Goal: Task Accomplishment & Management: Manage account settings

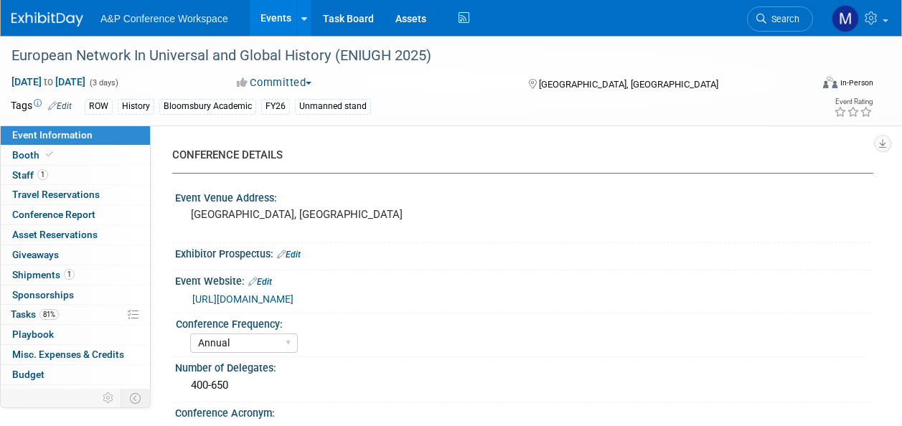
select select "Annual"
select select "Level 3"
select select "Unmanned Display"
select select "History"
select select "Bloomsbury Academic"
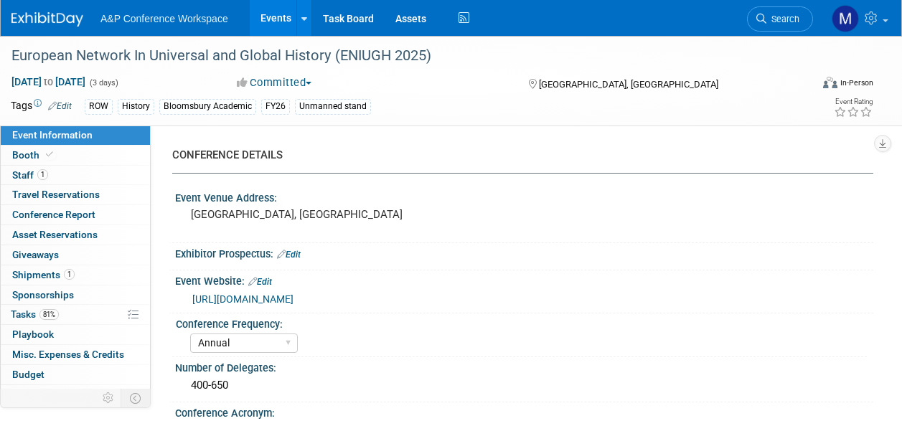
select select "[PERSON_NAME]"
select select "Brand/Subject Presence​"
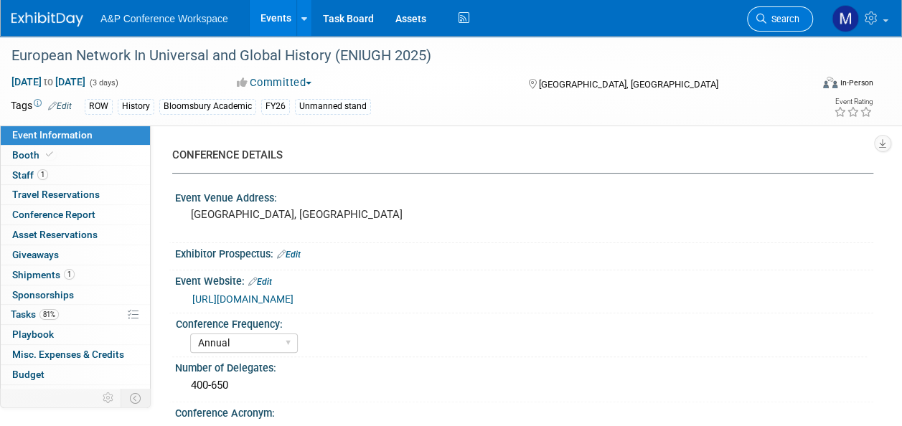
click at [792, 14] on span "Search" at bounding box center [783, 19] width 33 height 11
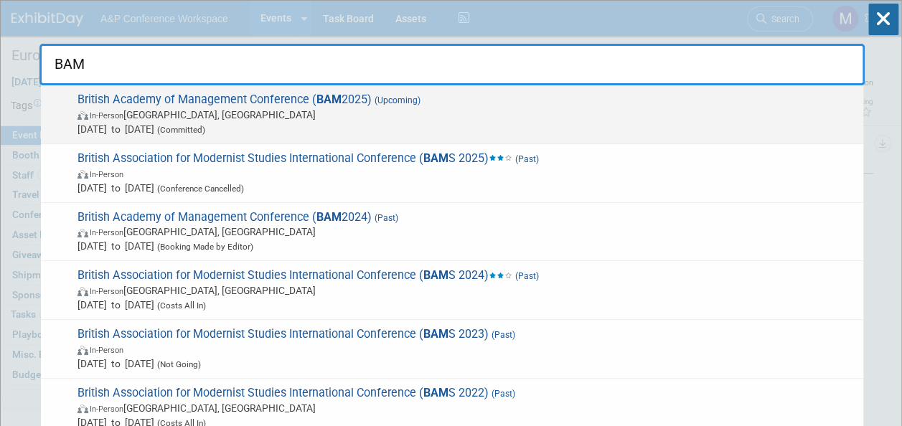
type input "BAM"
click at [362, 94] on span "British Academy of Management Conference ( BAM 2025) (Upcoming) In-Person Cante…" at bounding box center [464, 115] width 783 height 44
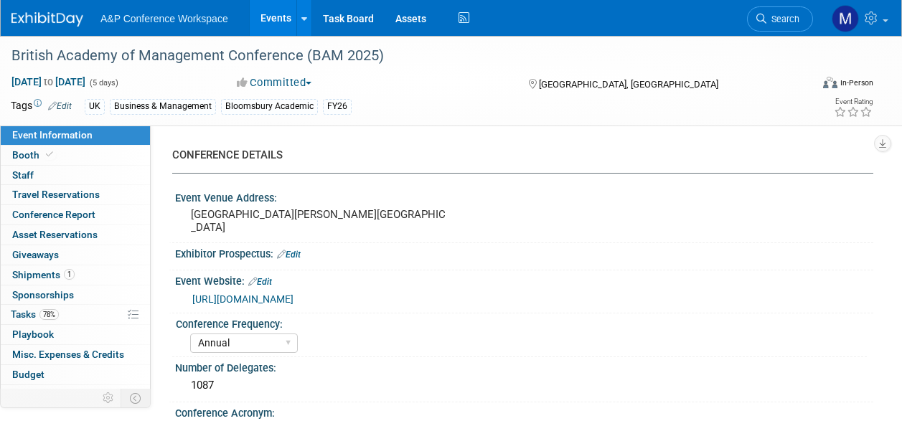
select select "Annual"
select select "Level 2"
select select "In-Person Booth"
select select "Business & Management"
select select "Bloomsbury Academic"
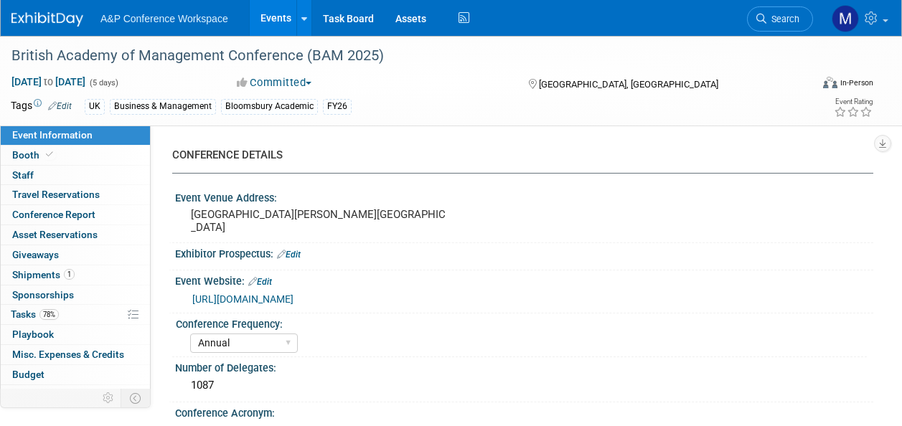
select select "[PERSON_NAME]"
select select "Networking/Commissioning"
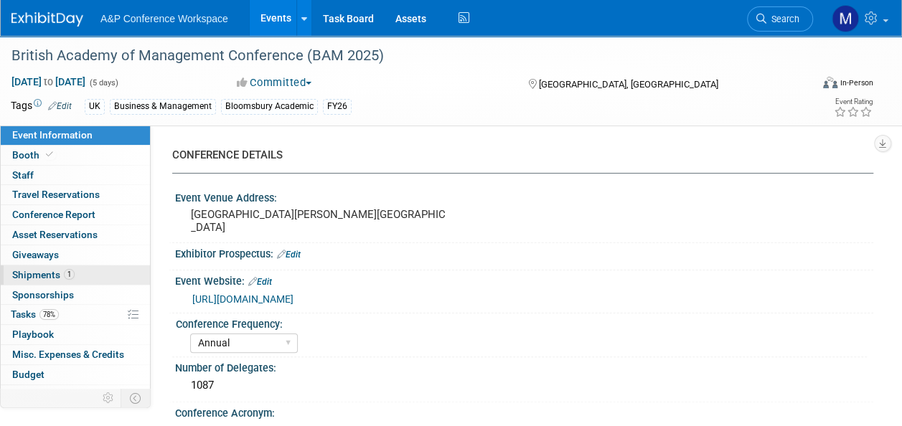
click at [53, 275] on span "Shipments 1" at bounding box center [43, 274] width 62 height 11
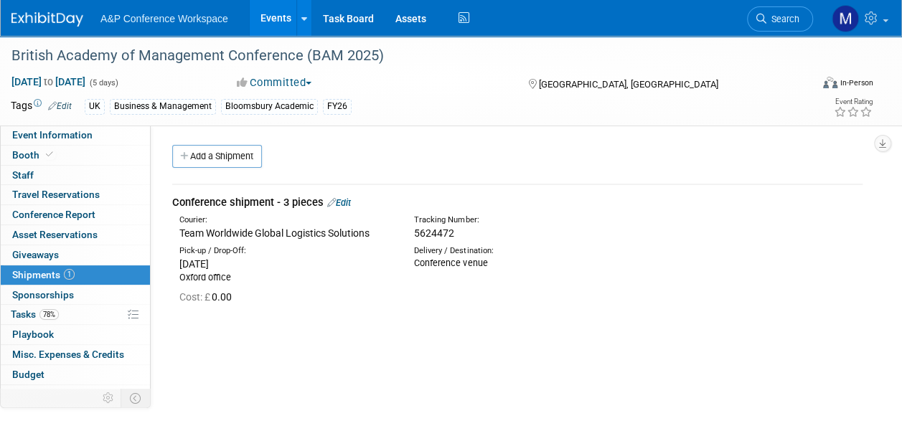
click at [346, 200] on link "Edit" at bounding box center [339, 202] width 24 height 11
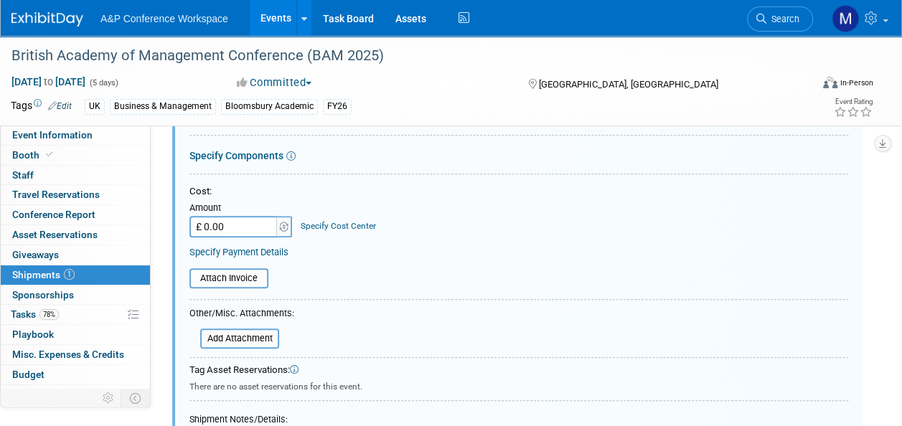
scroll to position [380, 0]
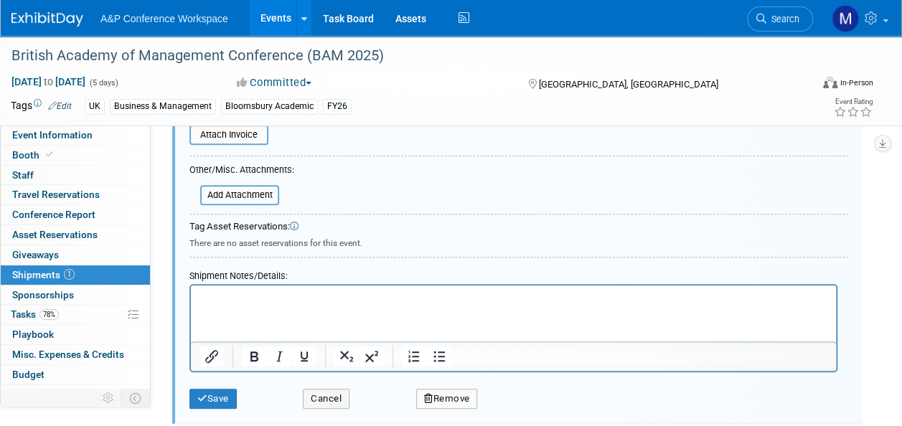
click at [210, 306] on html at bounding box center [513, 296] width 645 height 20
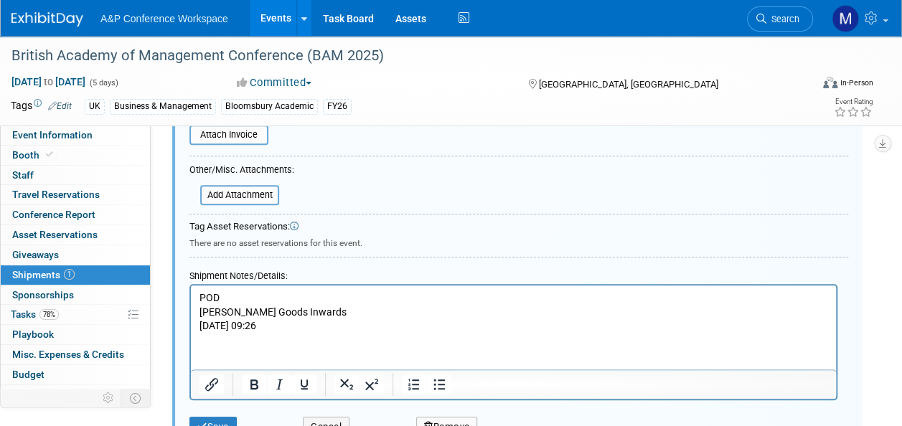
click at [200, 313] on p "LOIS Goods Inwards" at bounding box center [514, 313] width 629 height 14
click at [284, 313] on p "Signed for by LOIS Goods Inwards" at bounding box center [514, 313] width 629 height 14
click at [199, 329] on body "POD Signed for by LOIS - Goods Inwards Aug 27, 25 09:26" at bounding box center [514, 312] width 630 height 42
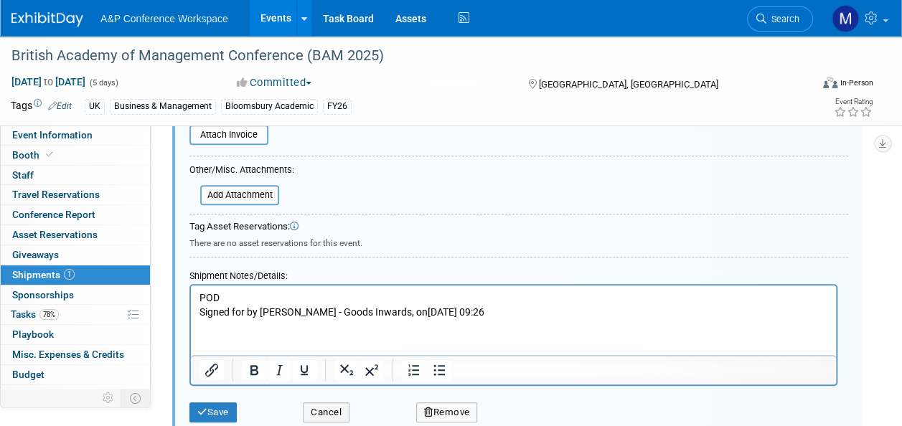
click at [390, 311] on p "Signed for by LOIS - Goods Inwards, on Aug 27, 25 09:26" at bounding box center [514, 313] width 629 height 14
click at [452, 313] on p "Signed for by LOIS - Goods Inwards, on August 27th 2025 09:26" at bounding box center [514, 313] width 629 height 14
drag, startPoint x: 225, startPoint y: 299, endPoint x: 200, endPoint y: 298, distance: 25.9
click at [200, 298] on p "POD" at bounding box center [514, 298] width 629 height 14
click at [246, 365] on icon "Bold" at bounding box center [253, 370] width 17 height 17
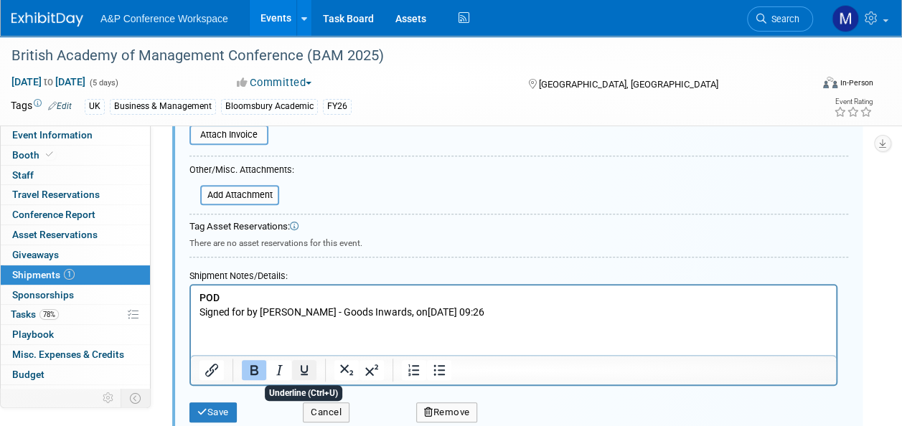
click at [305, 370] on icon "Underline" at bounding box center [304, 370] width 7 height 10
click at [211, 411] on button "Save" at bounding box center [212, 413] width 47 height 20
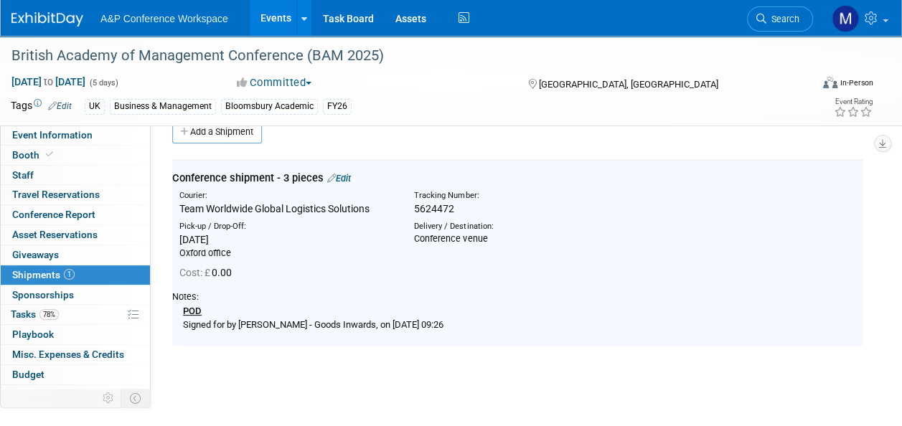
scroll to position [21, 0]
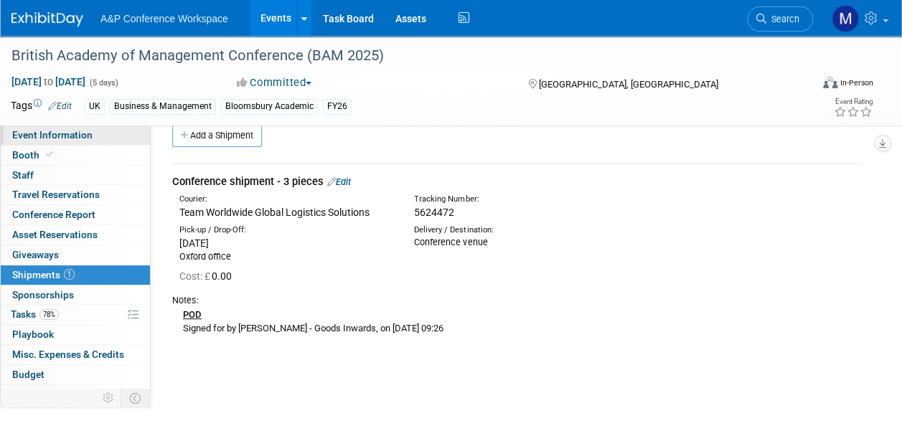
click at [89, 135] on span "Event Information" at bounding box center [52, 134] width 80 height 11
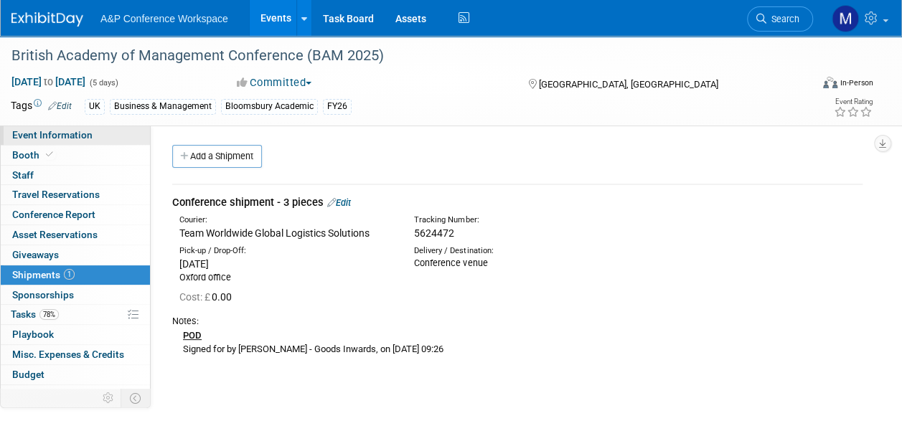
select select "Annual"
select select "Level 2"
select select "In-Person Booth"
select select "Business & Management"
select select "Bloomsbury Academic"
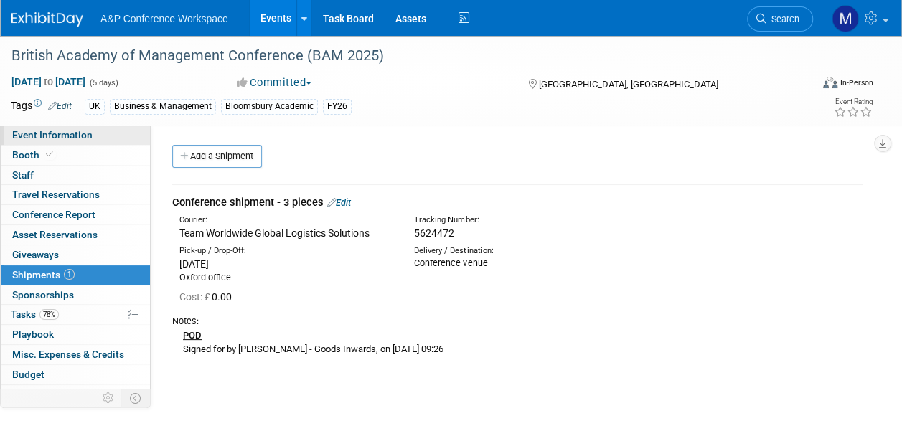
select select "[PERSON_NAME]"
select select "Networking/Commissioning"
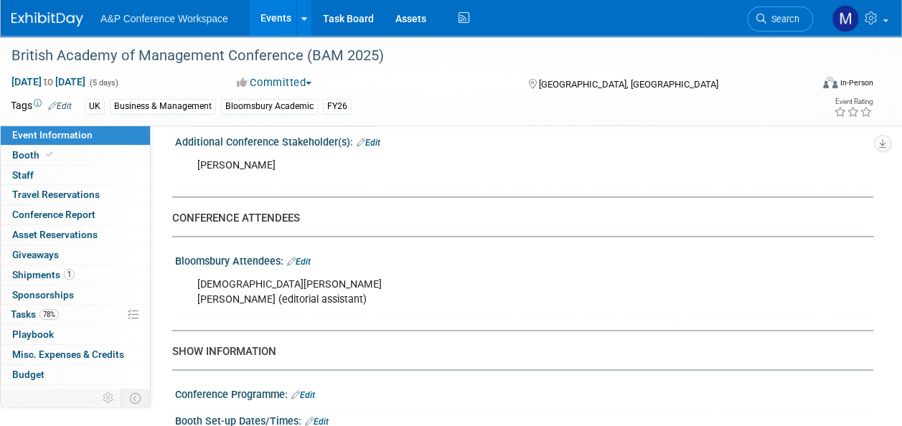
scroll to position [861, 0]
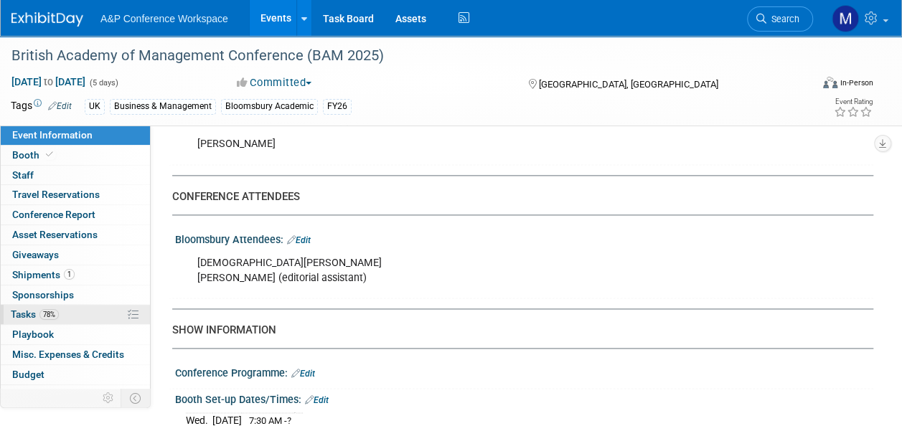
click at [81, 308] on link "78% Tasks 78%" at bounding box center [75, 314] width 149 height 19
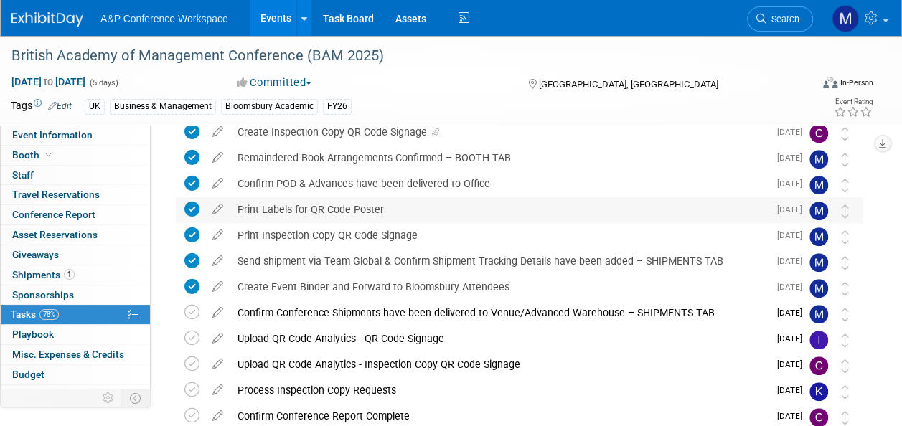
scroll to position [431, 0]
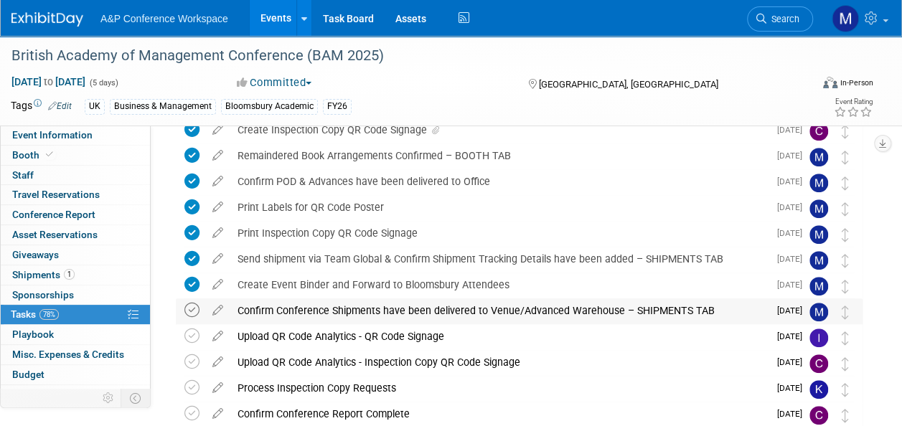
click at [197, 313] on icon at bounding box center [191, 310] width 15 height 15
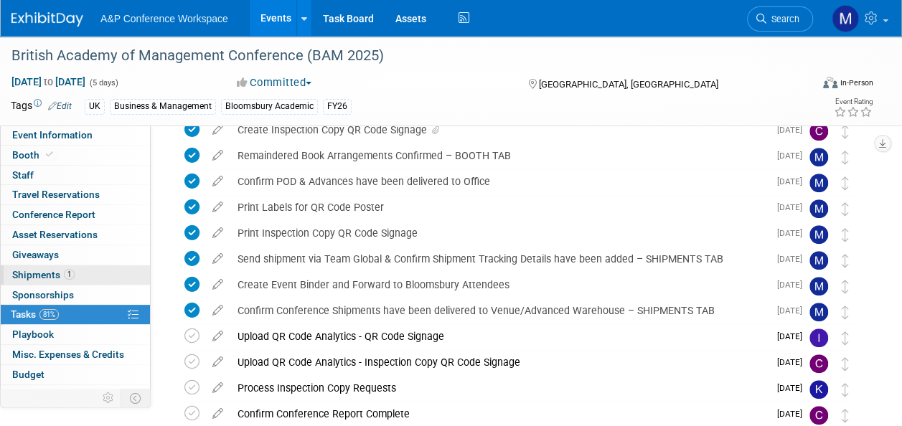
click at [75, 275] on link "1 Shipments 1" at bounding box center [75, 275] width 149 height 19
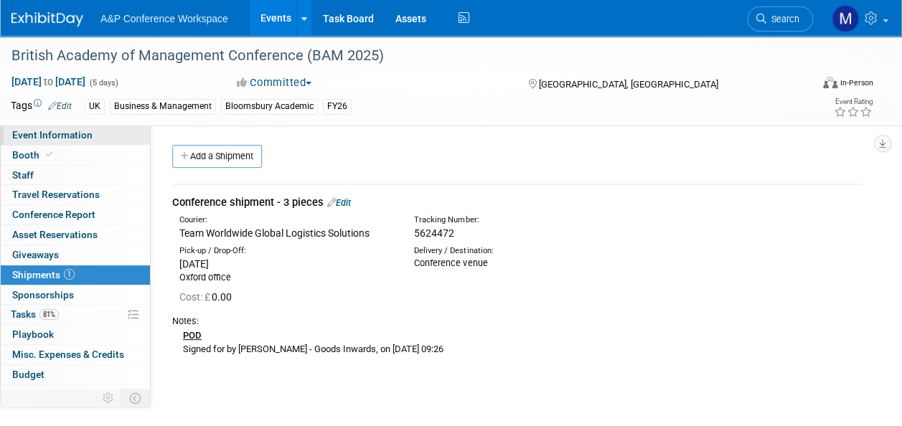
click at [76, 136] on span "Event Information" at bounding box center [52, 134] width 80 height 11
select select "Annual"
select select "Level 2"
select select "In-Person Booth"
select select "Business & Management"
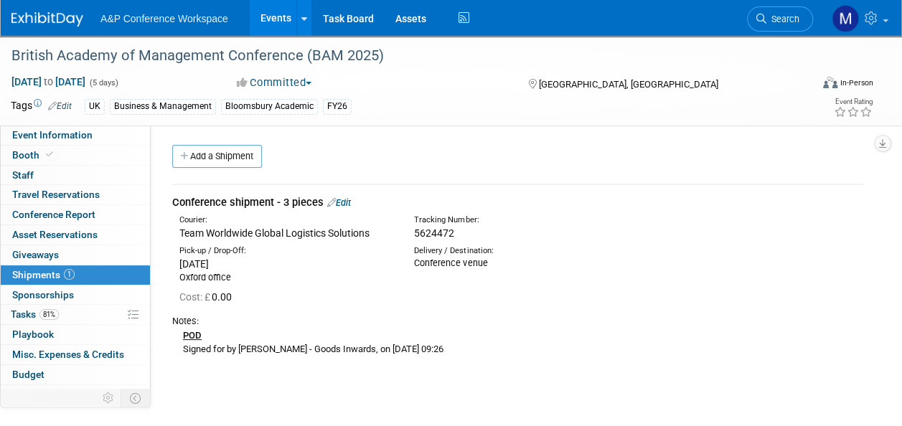
select select "Bloomsbury Academic"
select select "[PERSON_NAME]"
select select "Networking/Commissioning"
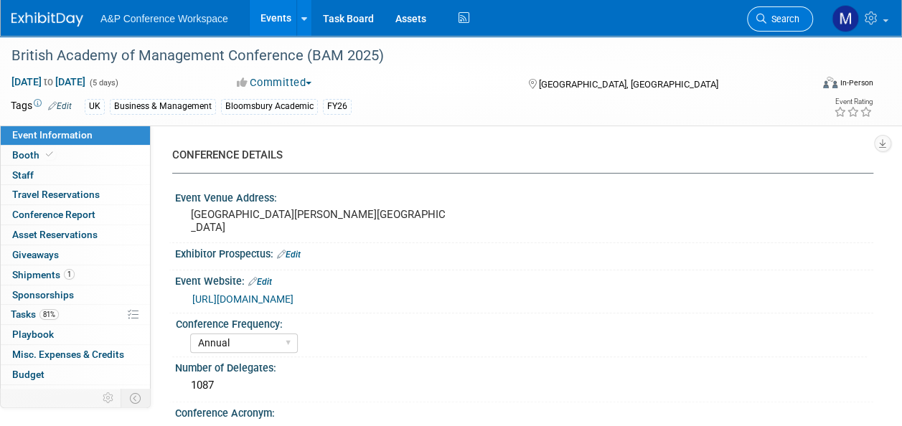
click at [777, 14] on span "Search" at bounding box center [783, 19] width 33 height 11
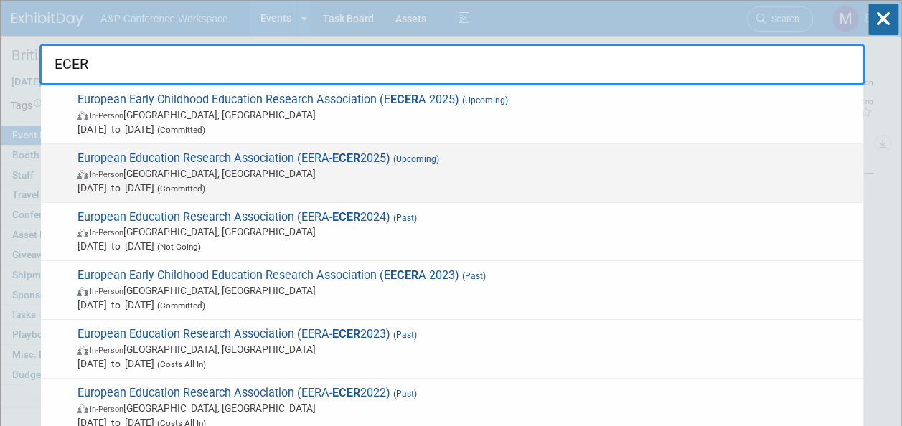
type input "ECER"
click at [343, 149] on div "European Education Research Association (EERA- ECER 2025) (Upcoming) In-Person …" at bounding box center [452, 173] width 823 height 59
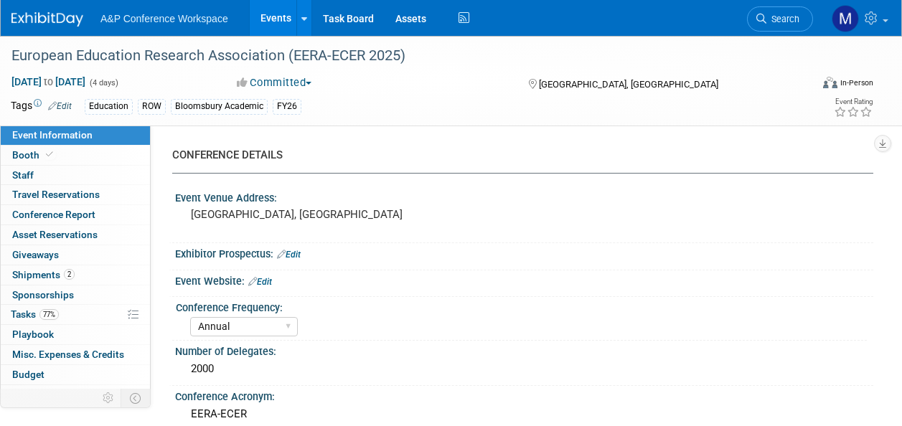
select select "Annual"
select select "Level 2"
select select "In-Person Booth"
select select "Education"
select select "Bloomsbury Academic"
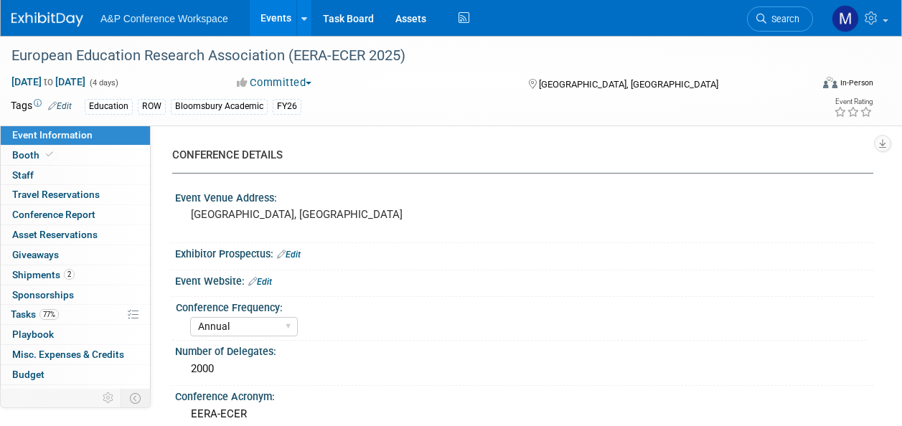
select select "[PERSON_NAME]"
select select "Networking/Commissioning"
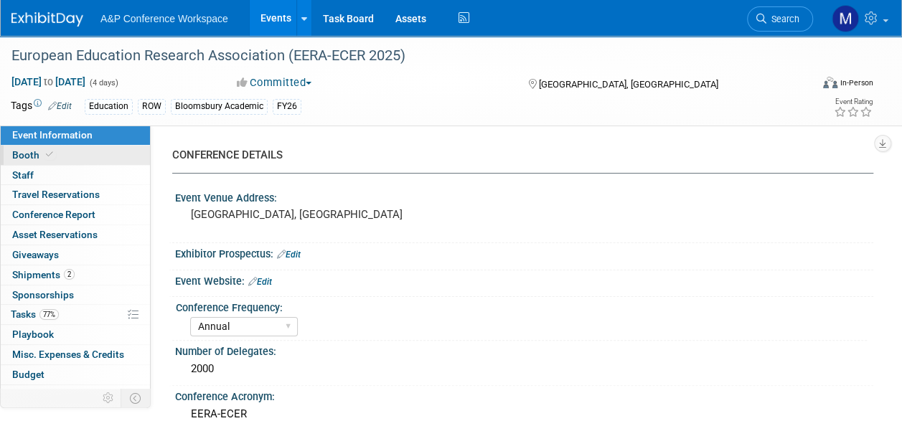
click at [66, 159] on link "Booth" at bounding box center [75, 155] width 149 height 19
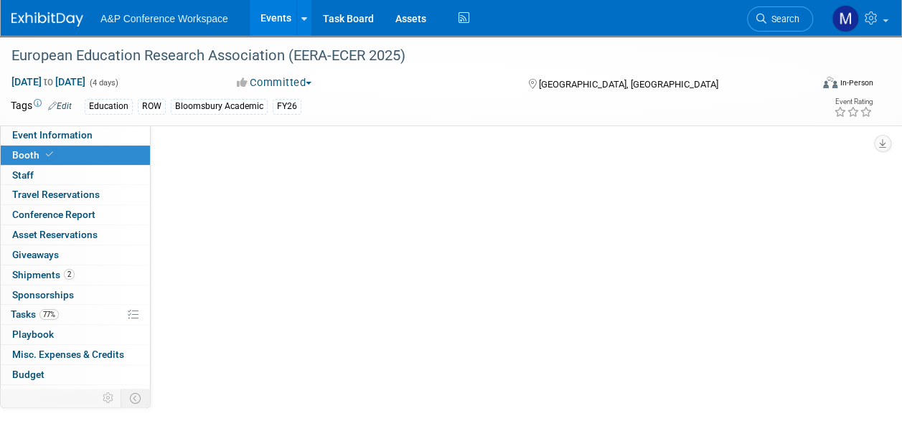
select select "COBA"
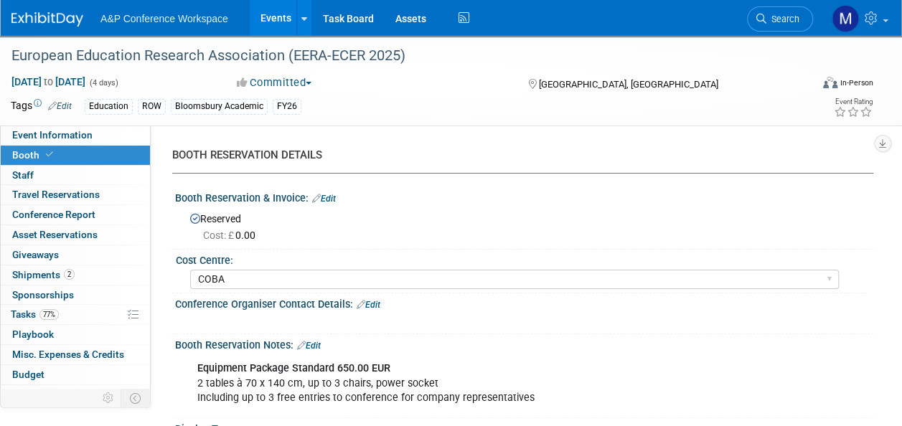
click at [332, 196] on link "Edit" at bounding box center [324, 199] width 24 height 10
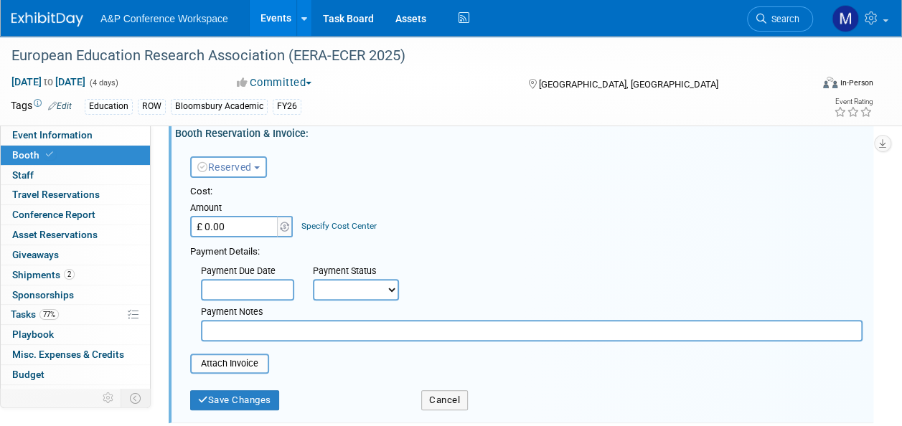
scroll to position [144, 0]
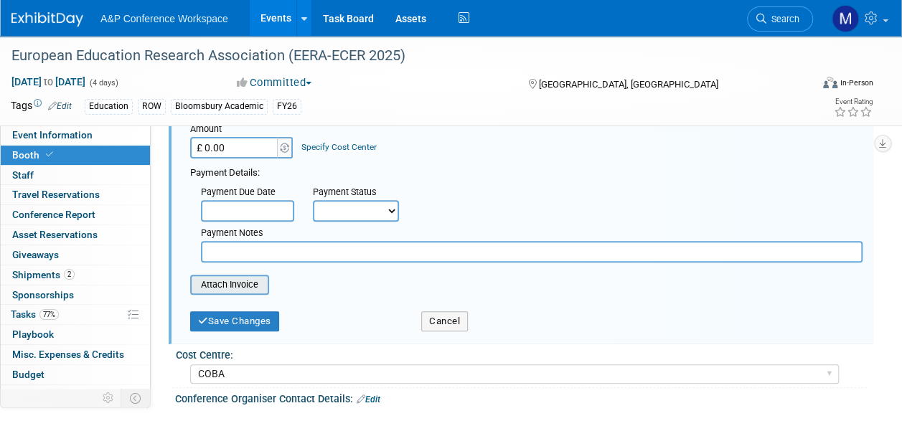
click at [256, 289] on input "file" at bounding box center [182, 284] width 171 height 17
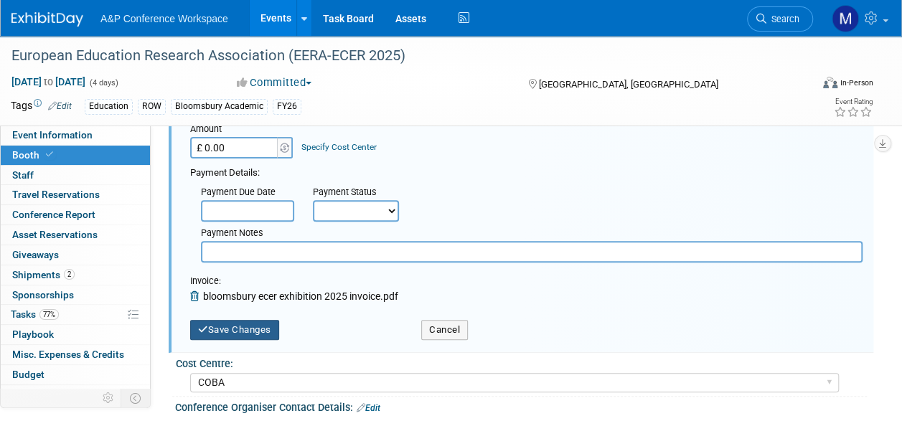
click at [238, 331] on button "Save Changes" at bounding box center [234, 330] width 89 height 20
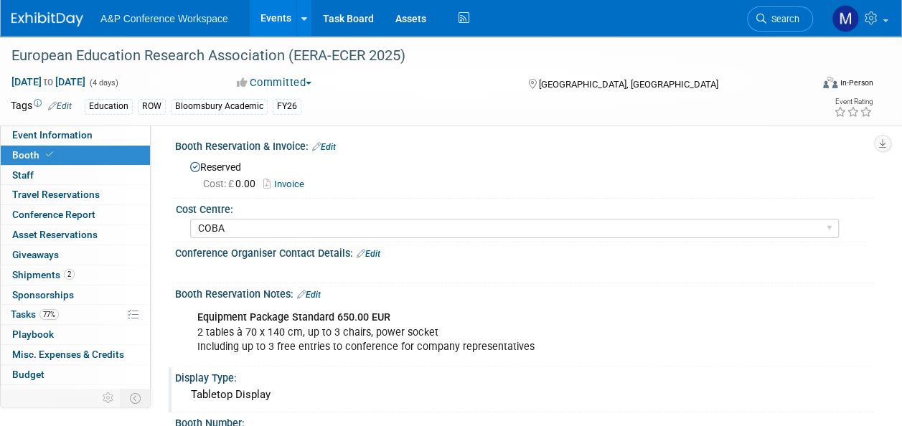
scroll to position [0, 0]
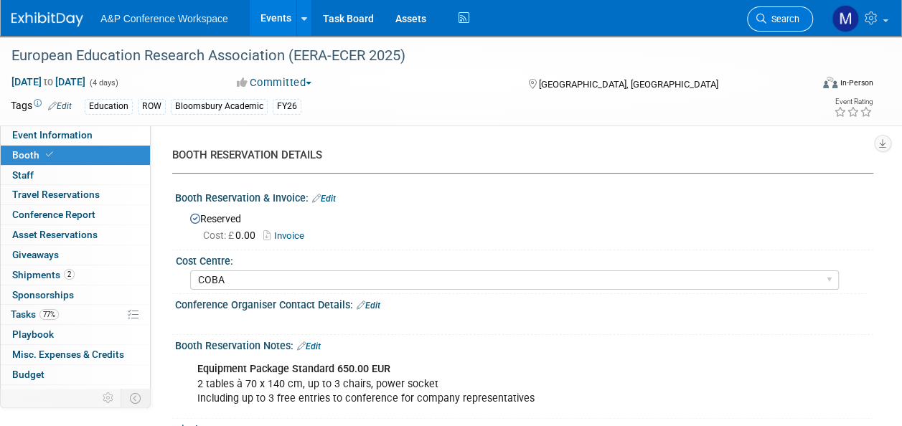
click at [787, 23] on span "Search" at bounding box center [783, 19] width 33 height 11
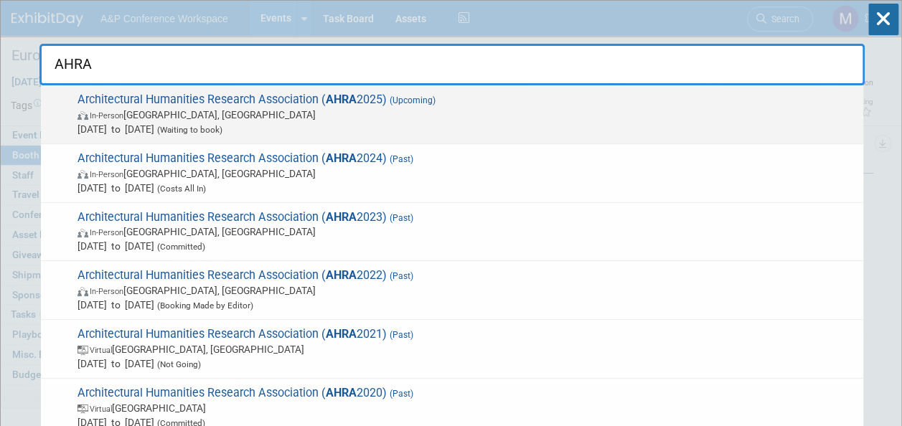
type input "AHRA"
click at [348, 96] on strong "AHRA" at bounding box center [341, 100] width 31 height 14
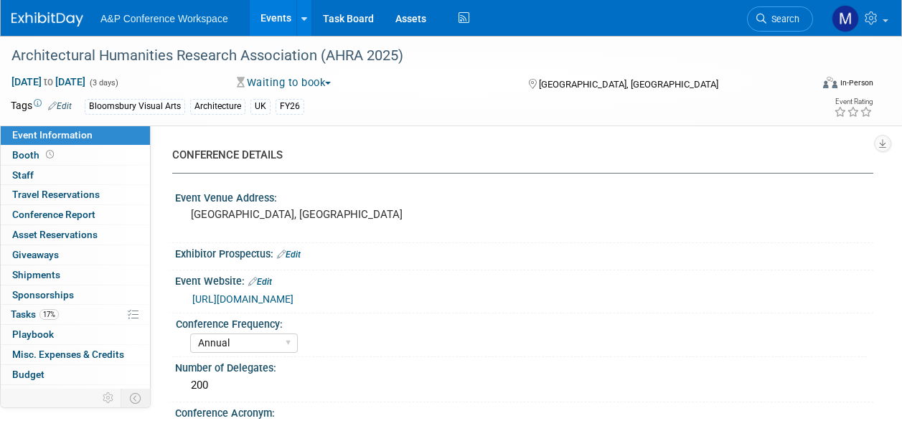
select select "Annual"
select select "Level 2"
select select "In-Person Booth"
select select "Architecture"
select select "Bloomsbury Visual Arts"
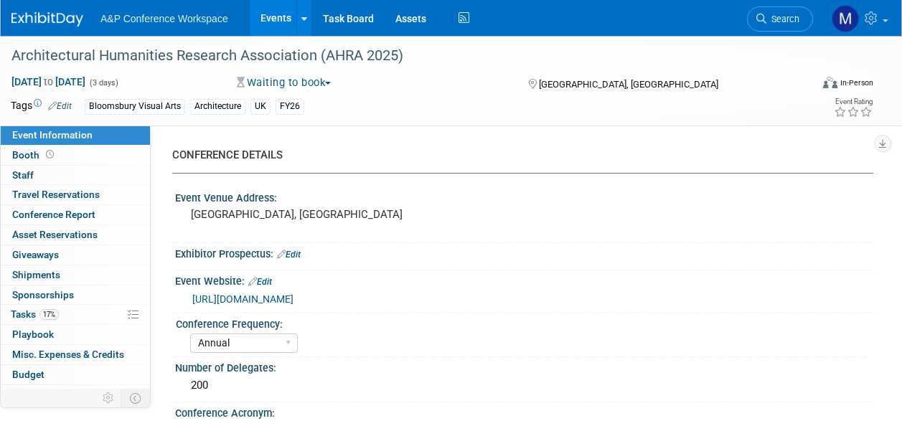
select select "[PERSON_NAME]"
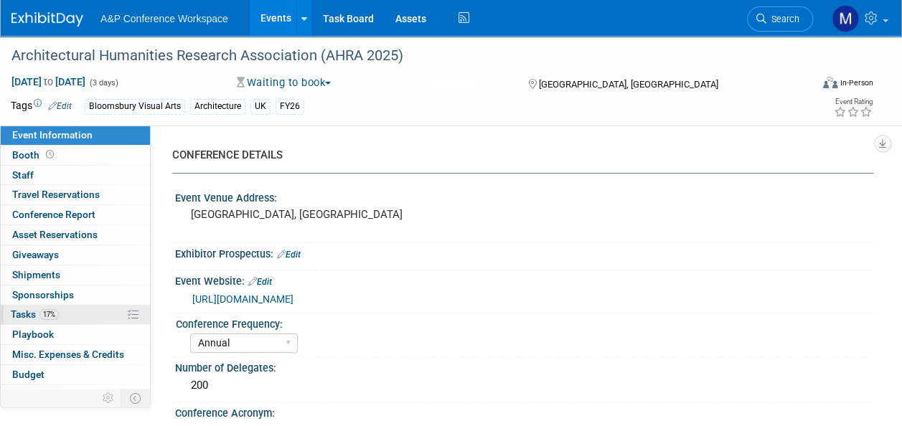
click at [79, 314] on link "17% Tasks 17%" at bounding box center [75, 314] width 149 height 19
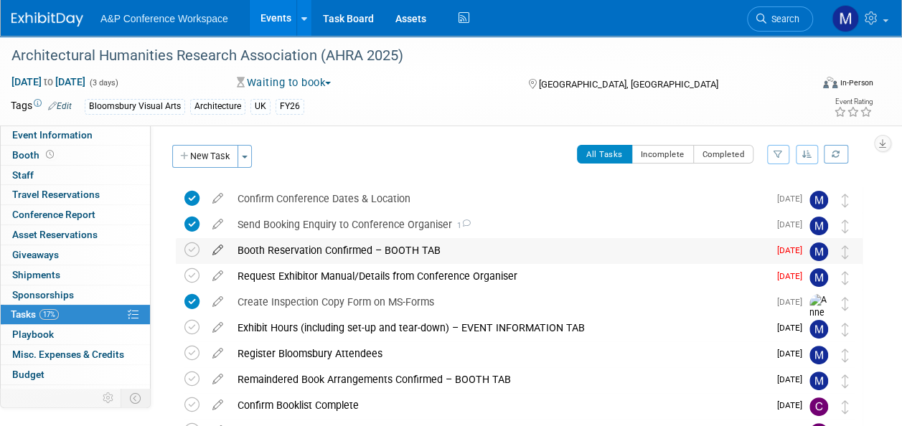
click at [215, 251] on icon at bounding box center [217, 247] width 25 height 18
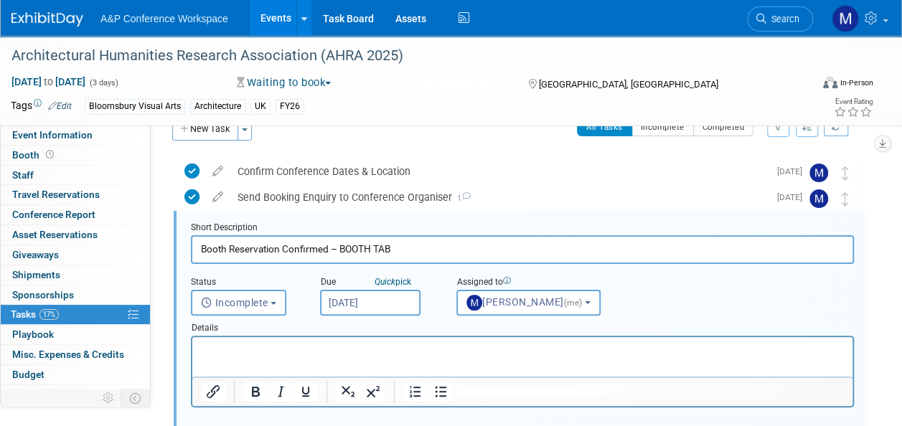
click at [345, 303] on input "[DATE]" at bounding box center [370, 303] width 100 height 26
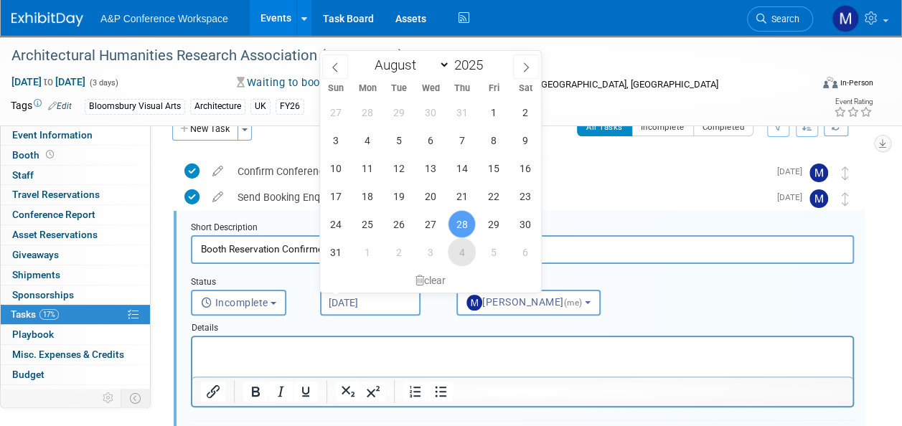
click at [466, 255] on span "4" at bounding box center [462, 252] width 28 height 28
type input "Sep 4, 2025"
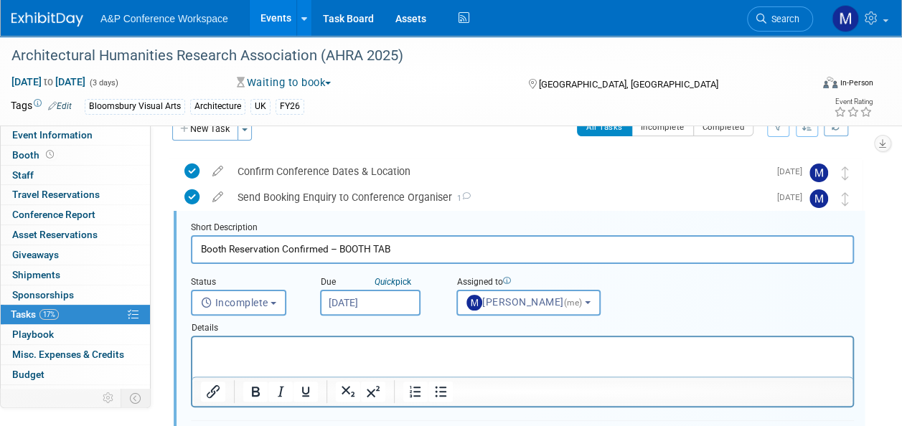
click at [396, 351] on p "Rich Text Area. Press ALT-0 for help." at bounding box center [523, 350] width 644 height 14
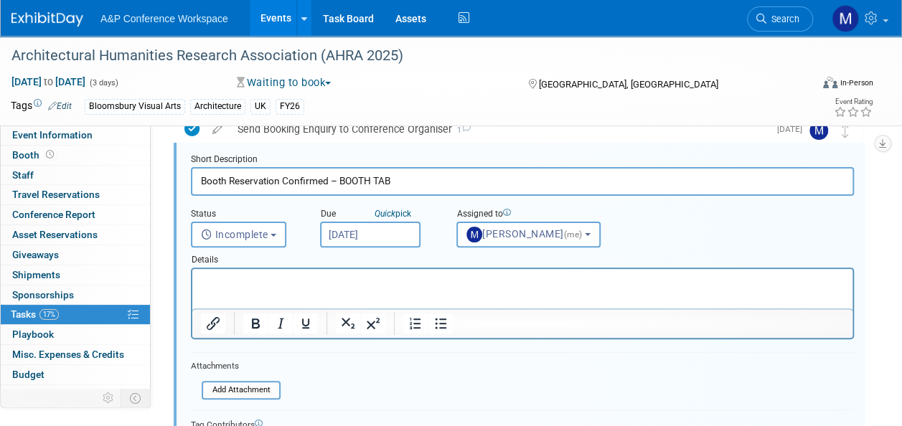
scroll to position [171, 0]
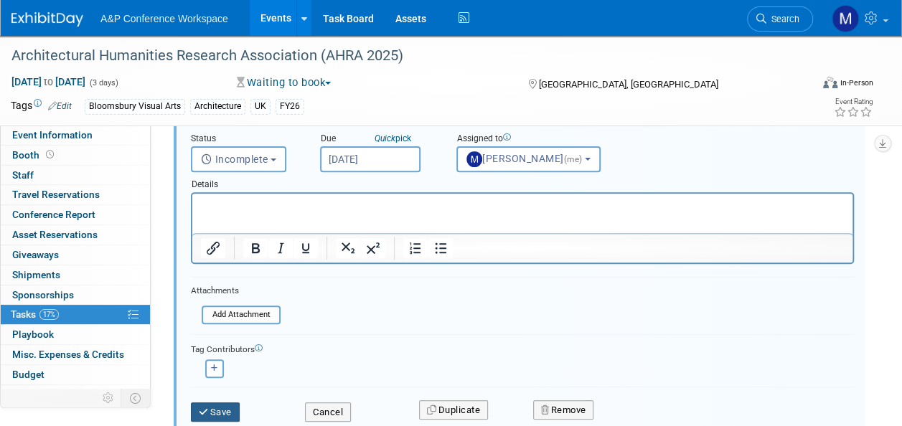
click at [228, 408] on button "Save" at bounding box center [215, 413] width 49 height 20
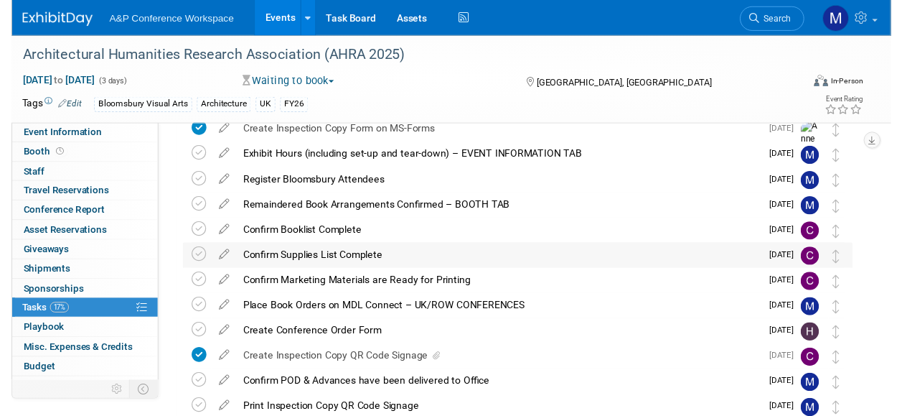
scroll to position [27, 0]
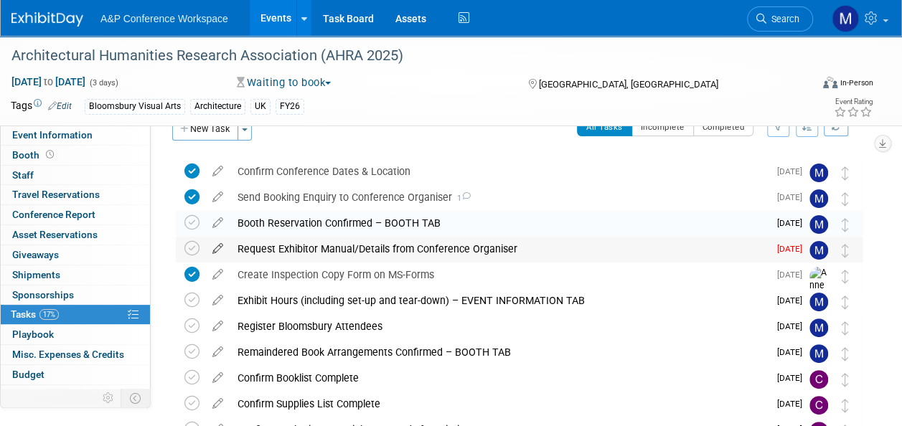
click at [219, 249] on icon at bounding box center [217, 246] width 25 height 18
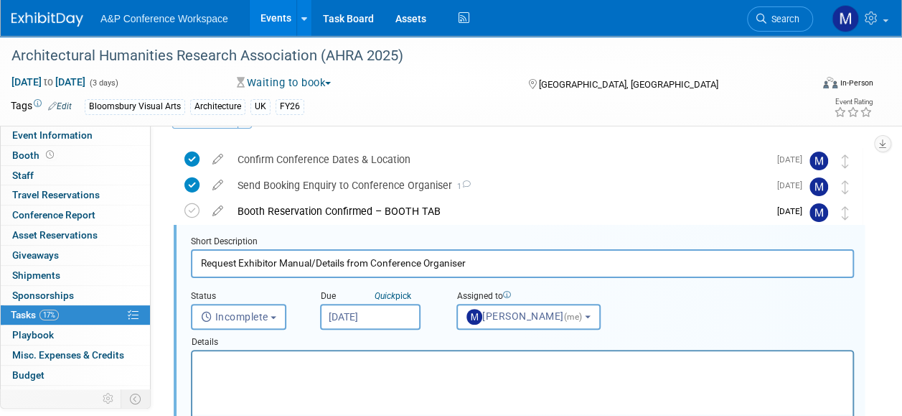
scroll to position [53, 0]
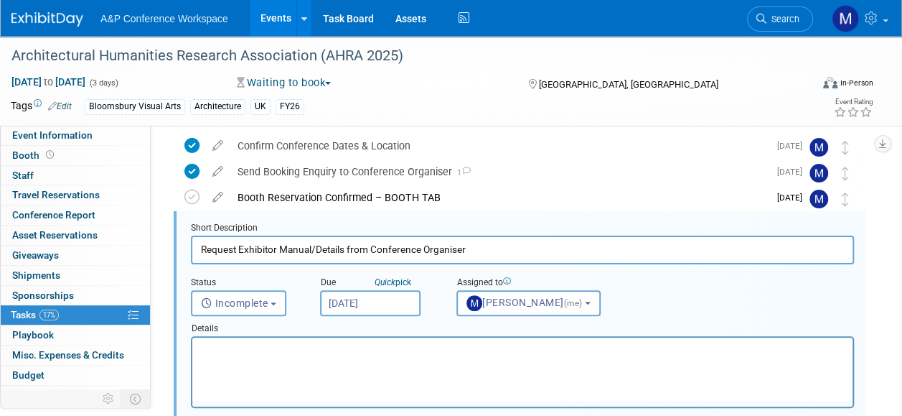
click at [378, 309] on input "Aug 28, 2025" at bounding box center [370, 303] width 100 height 26
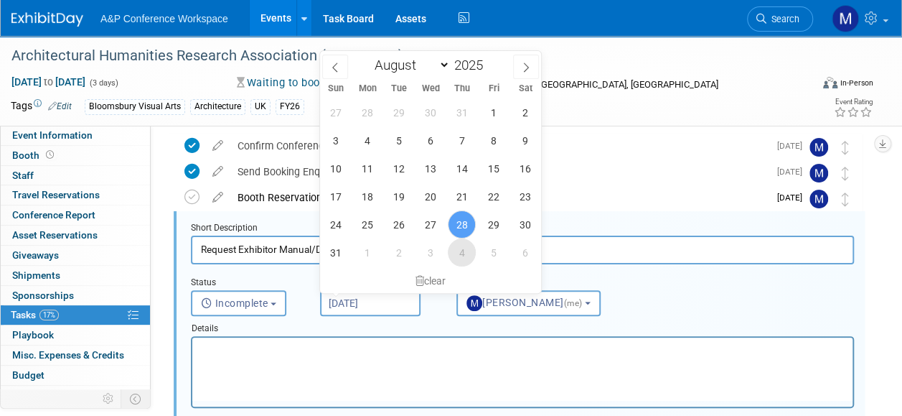
click at [456, 258] on span "4" at bounding box center [462, 252] width 28 height 28
type input "[DATE]"
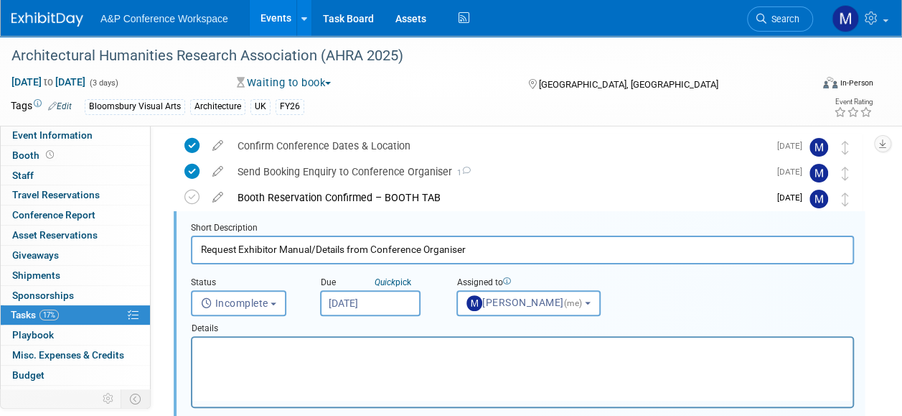
click at [327, 347] on p "Rich Text Area. Press ALT-0 for help." at bounding box center [523, 350] width 644 height 14
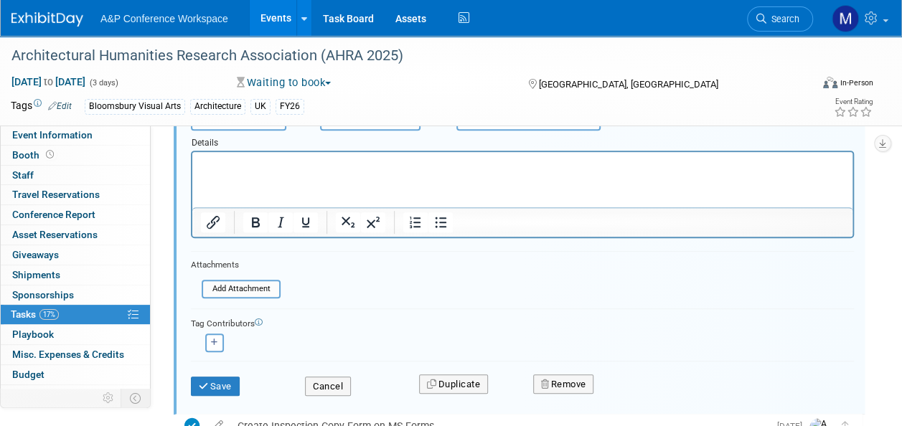
scroll to position [268, 0]
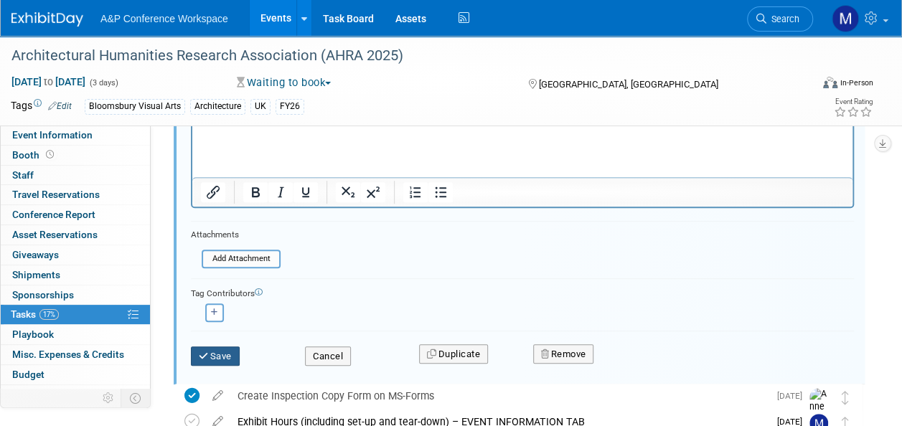
click at [240, 352] on button "Save" at bounding box center [215, 357] width 49 height 20
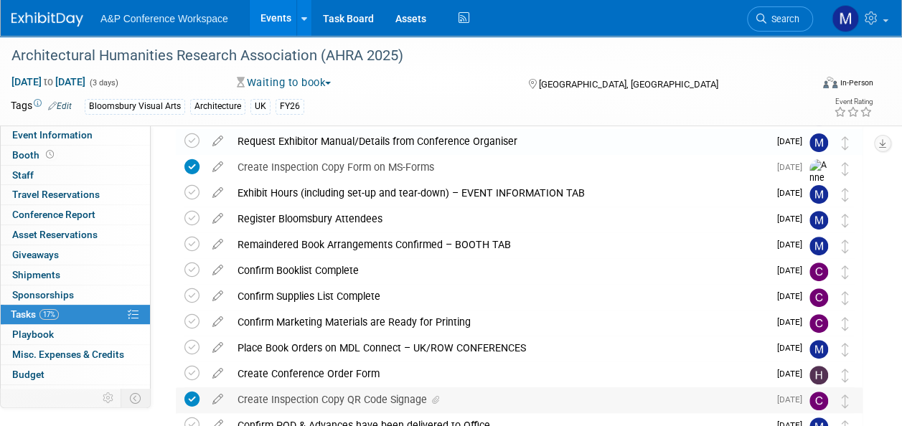
scroll to position [53, 0]
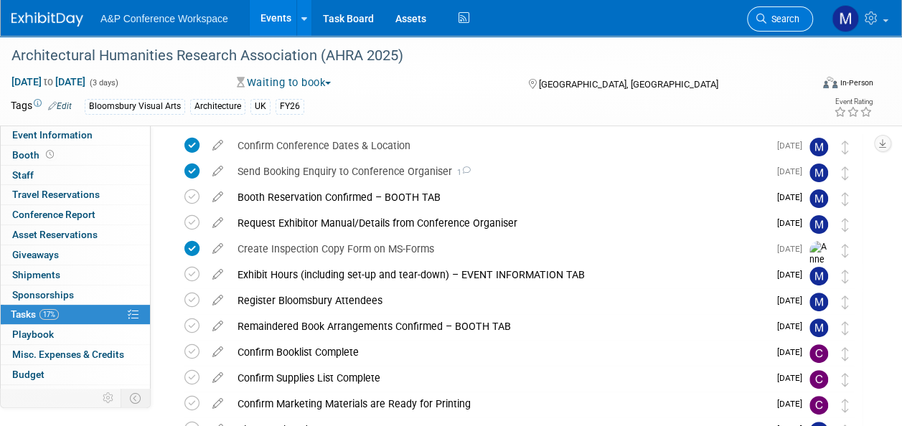
click at [778, 8] on link "Search" at bounding box center [780, 18] width 66 height 25
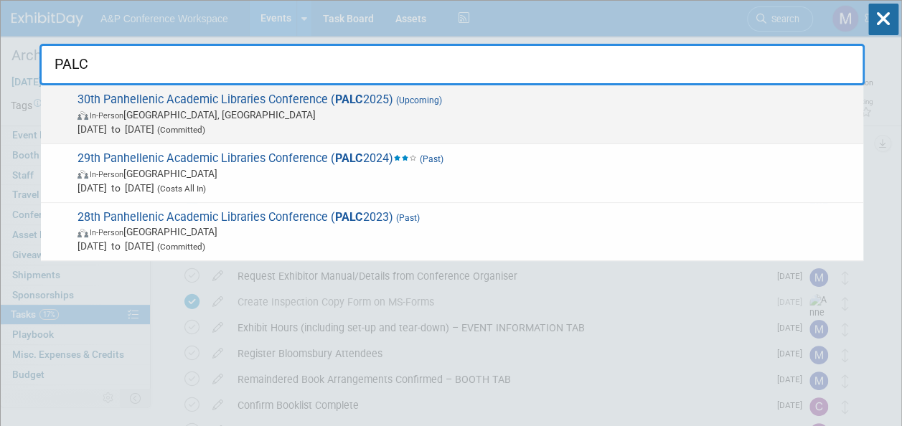
type input "PALC"
click at [312, 106] on span "30th Panhellenic Academic Libraries Conference ( PALC 2025) (Upcoming) In-Perso…" at bounding box center [464, 115] width 783 height 44
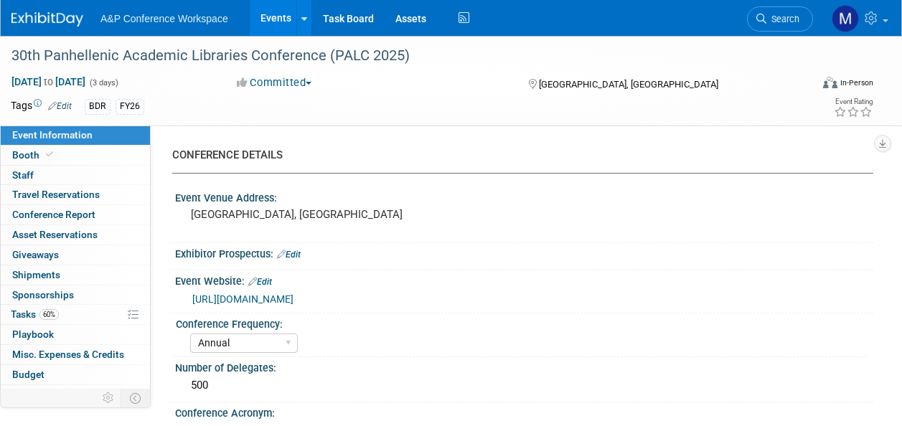
select select "Annual"
select select "Level 2"
select select "In-Person Booth"
select select "Libraries"
select select "Bloomsbury Digital Resources"
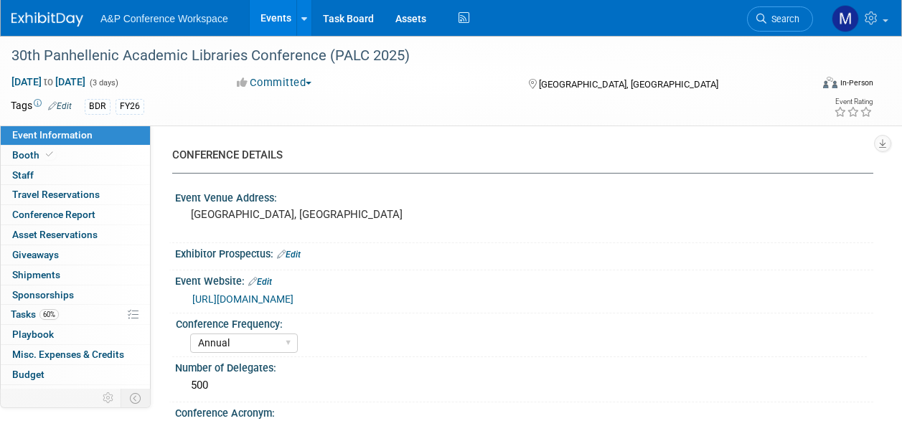
select select "[PERSON_NAME]"
select select "BDR Product Awareness and Trial Generation​"
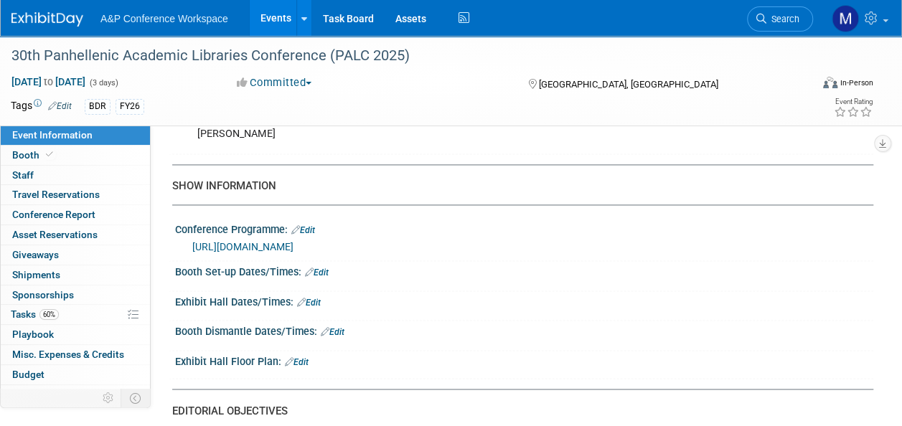
scroll to position [1005, 0]
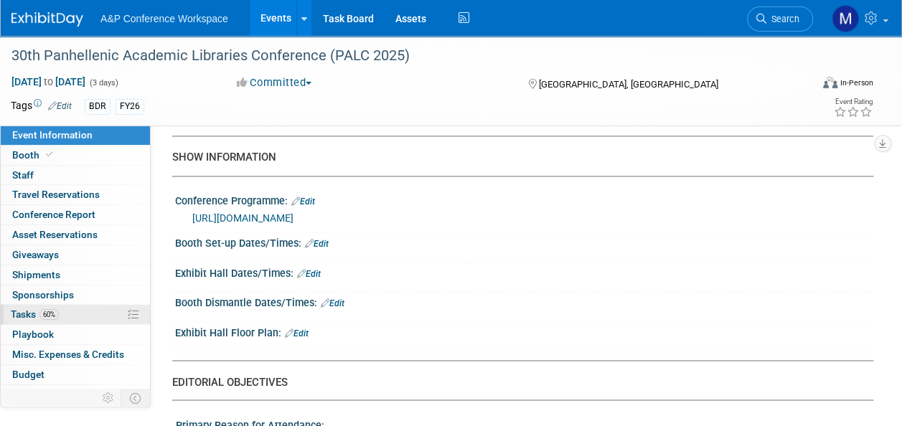
click at [60, 314] on link "60% Tasks 60%" at bounding box center [75, 314] width 149 height 19
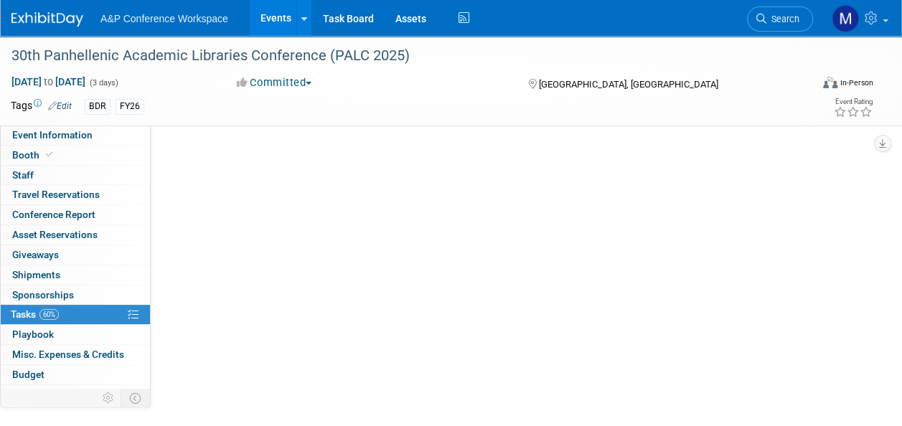
scroll to position [0, 0]
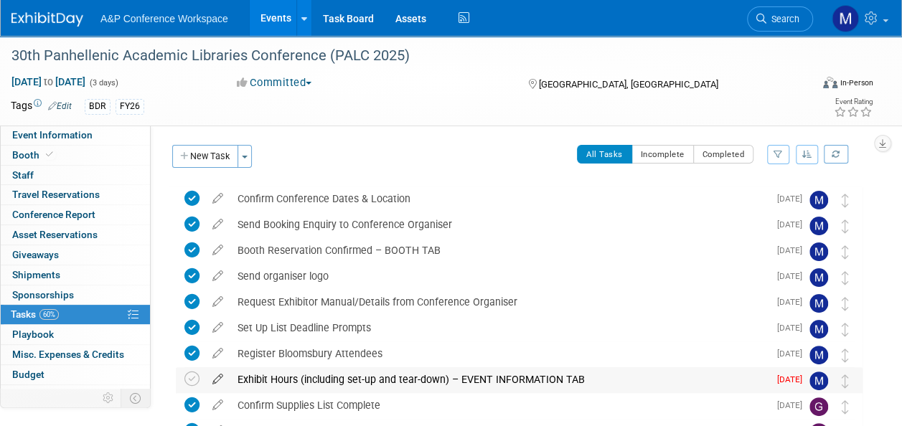
click at [221, 378] on icon at bounding box center [217, 376] width 25 height 18
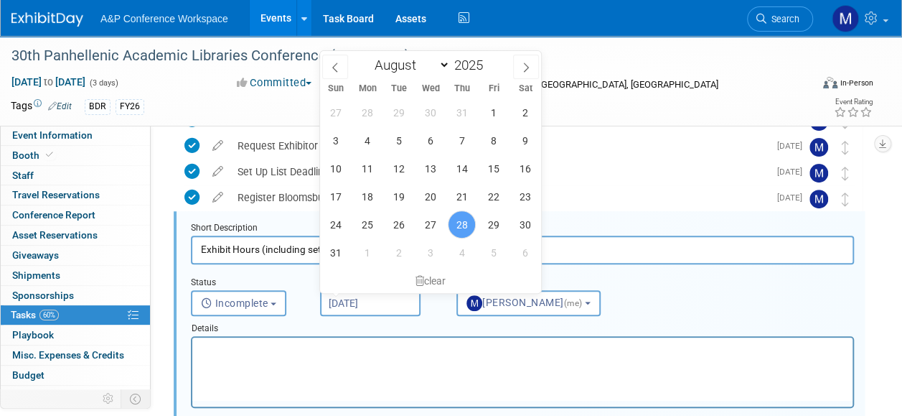
click at [370, 309] on input "[DATE]" at bounding box center [370, 303] width 100 height 26
click at [431, 254] on span "3" at bounding box center [430, 252] width 28 height 28
type input "[DATE]"
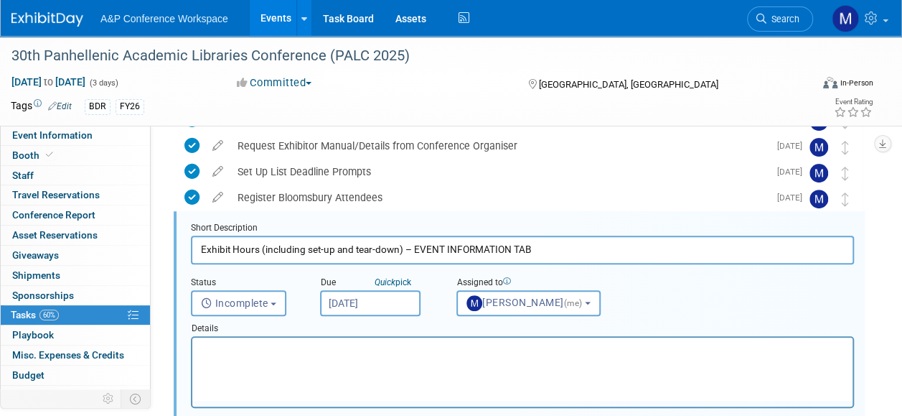
click at [361, 355] on p "Rich Text Area. Press ALT-0 for help." at bounding box center [523, 350] width 644 height 14
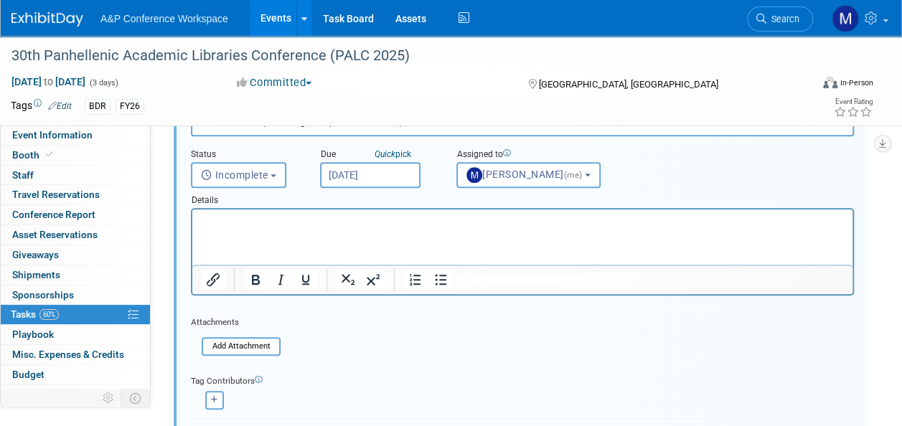
scroll to position [372, 0]
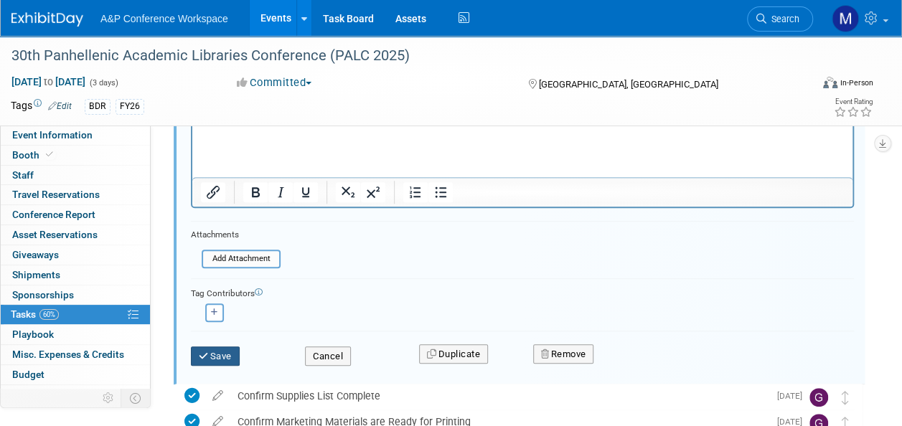
click at [202, 348] on button "Save" at bounding box center [215, 357] width 49 height 20
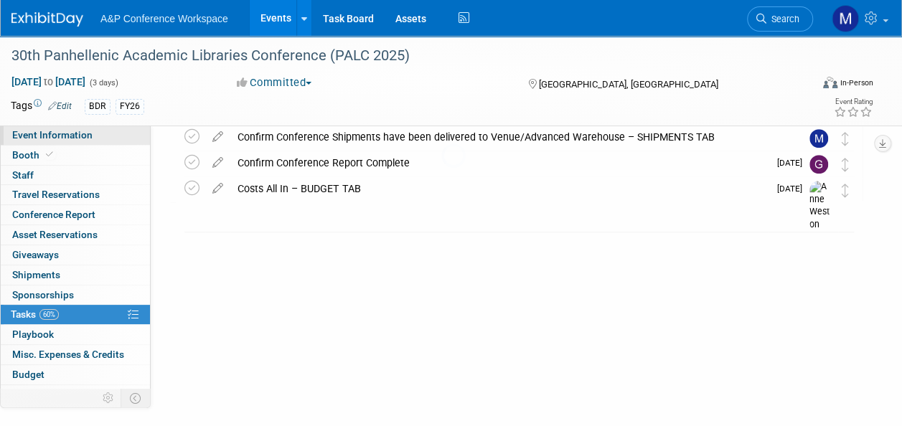
scroll to position [235, 0]
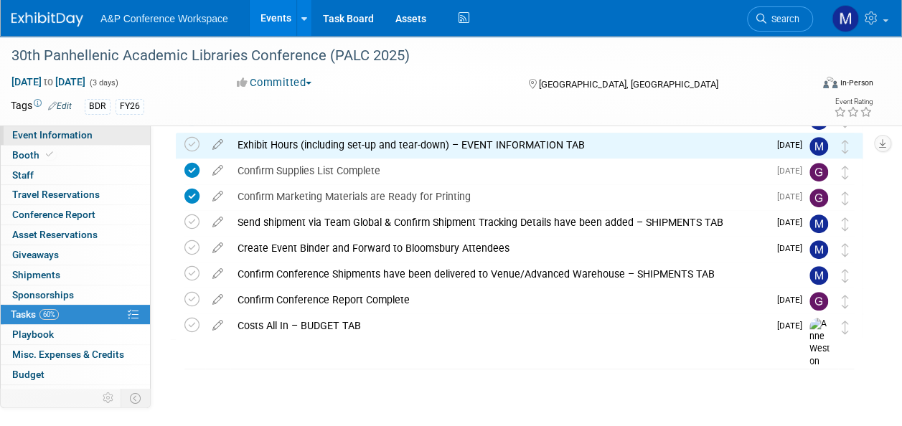
click at [103, 135] on link "Event Information" at bounding box center [75, 135] width 149 height 19
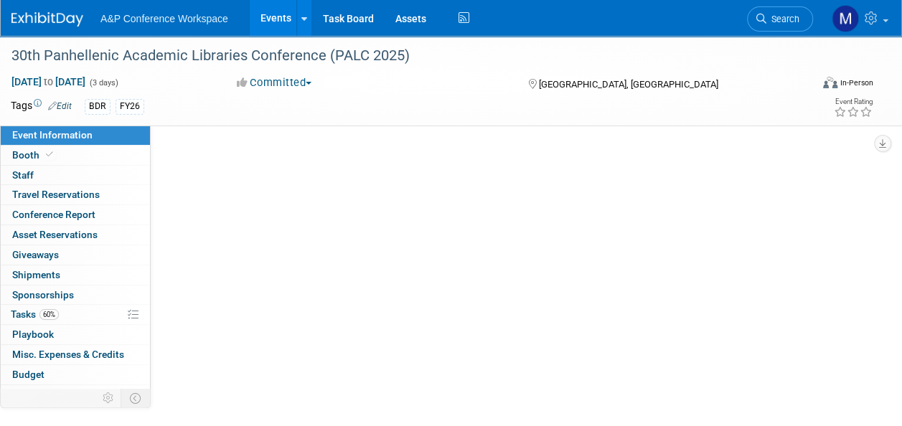
scroll to position [0, 0]
select select "Annual"
select select "Level 2"
select select "In-Person Booth"
select select "Libraries"
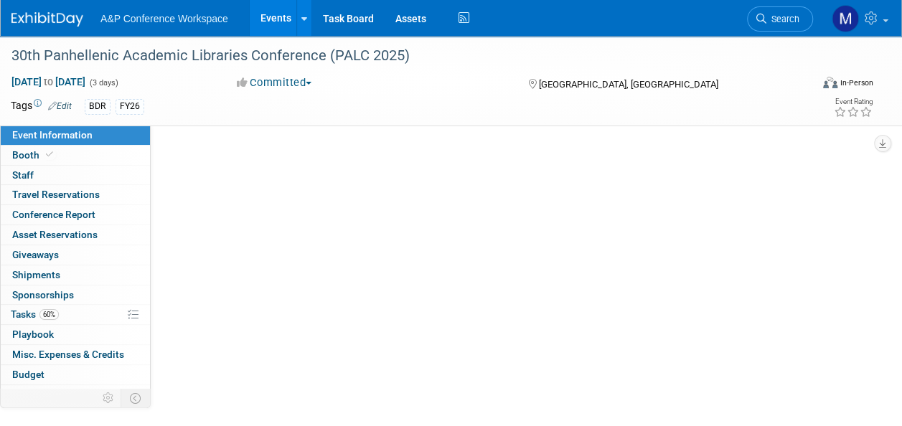
select select "Bloomsbury Digital Resources"
select select "[PERSON_NAME]"
select select "BDR Product Awareness and Trial Generation​"
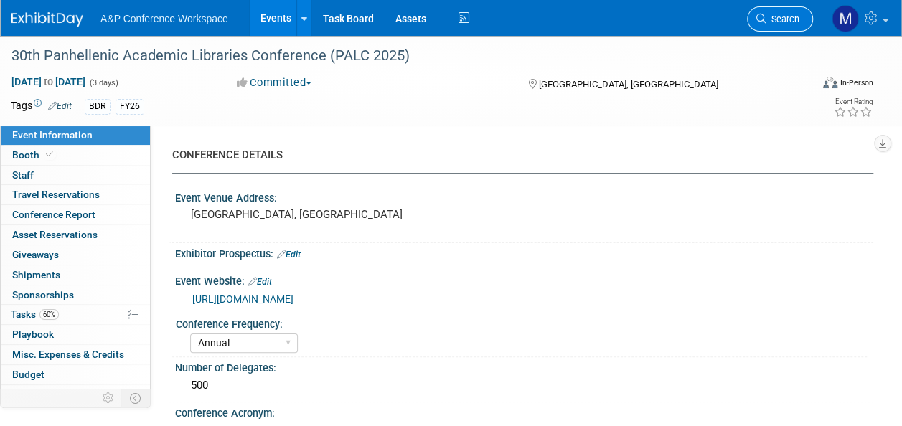
click at [792, 20] on span "Search" at bounding box center [783, 19] width 33 height 11
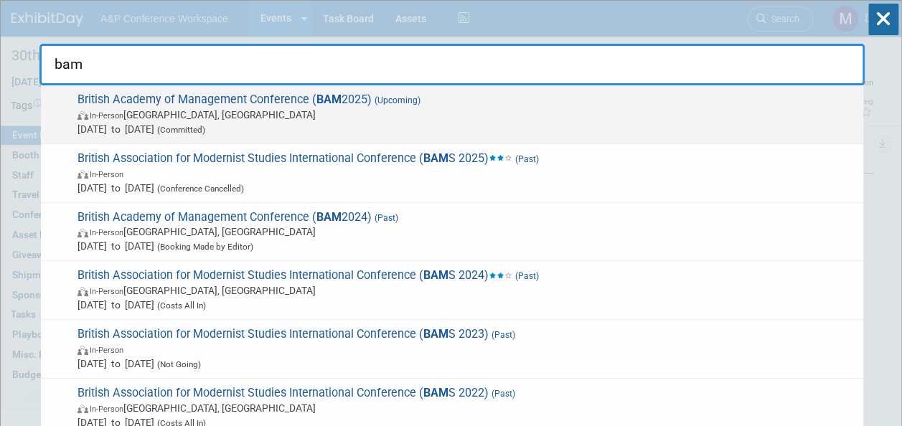
type input "bam"
click at [317, 102] on strong "BAM" at bounding box center [329, 100] width 25 height 14
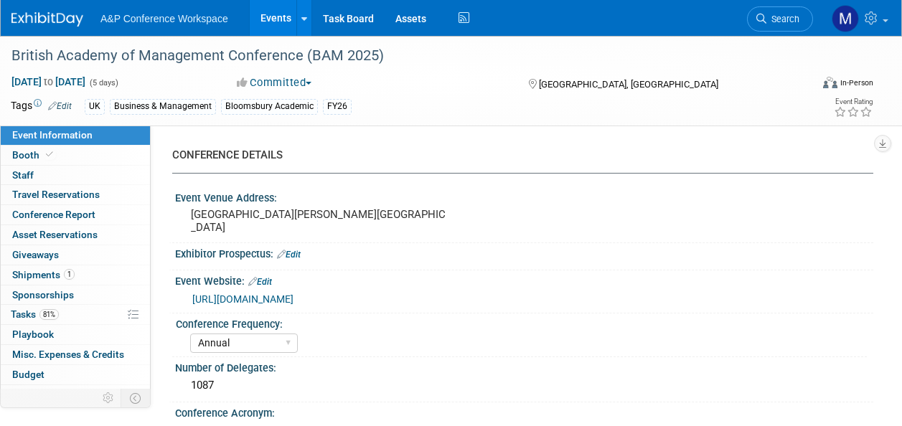
select select "Annual"
select select "Level 2"
select select "In-Person Booth"
select select "Business & Management"
select select "Bloomsbury Academic"
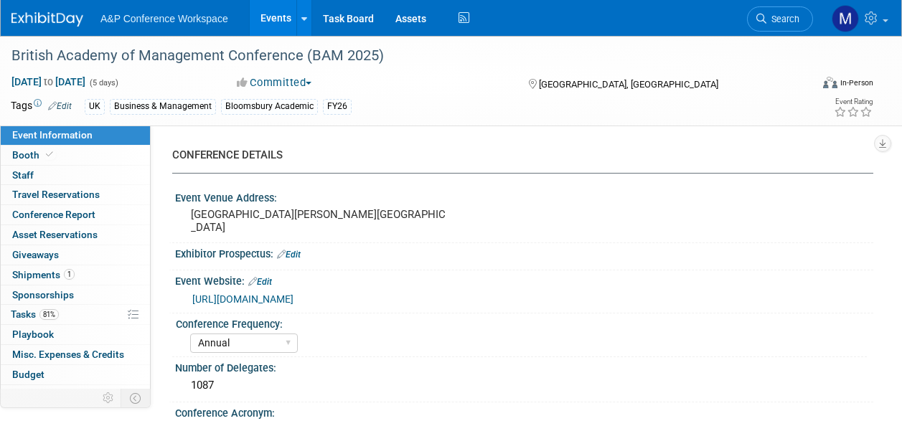
select select "[PERSON_NAME]"
select select "Helen Jackson"
select select "Networking/Commissioning"
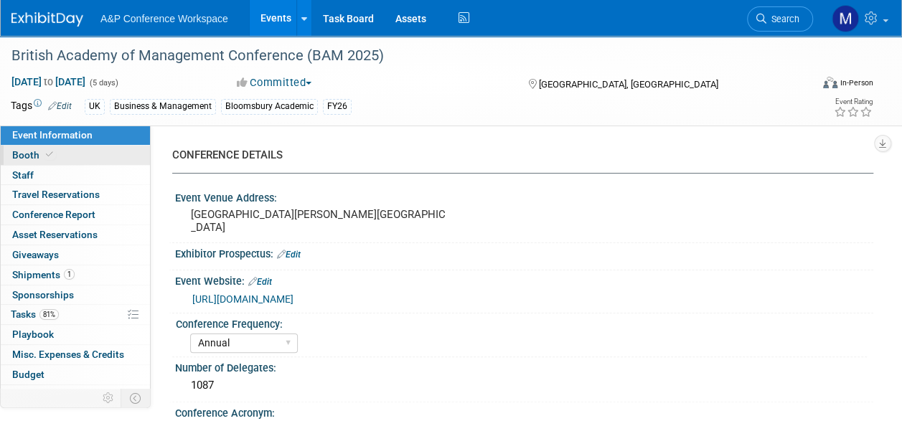
click at [54, 156] on span at bounding box center [49, 154] width 13 height 11
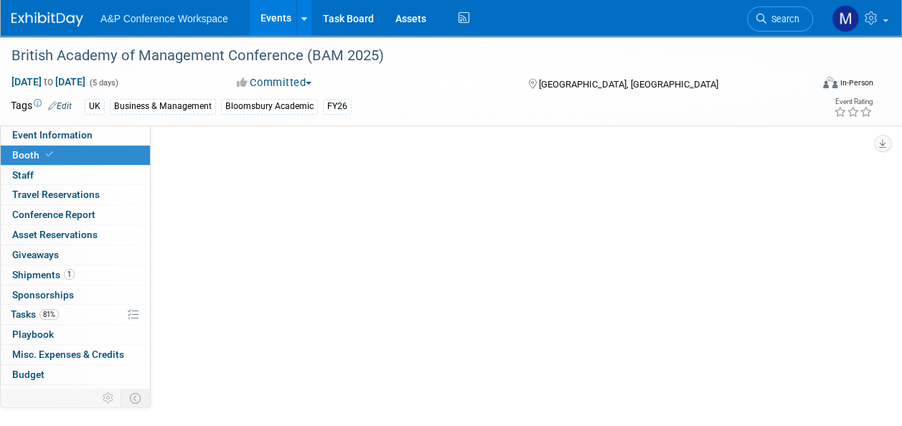
select select "BLRG"
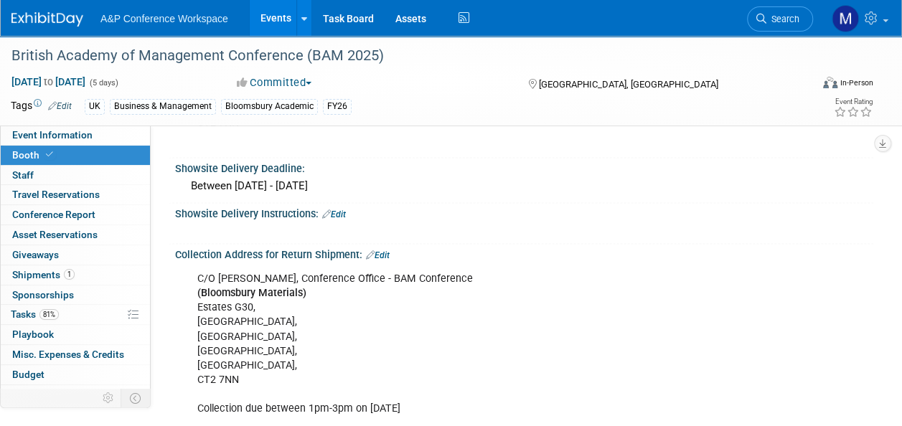
scroll to position [1148, 0]
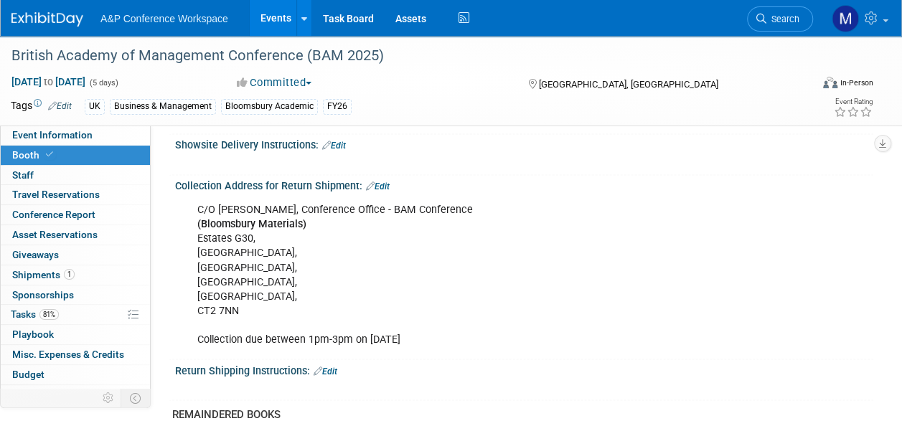
drag, startPoint x: 412, startPoint y: 332, endPoint x: 195, endPoint y: 344, distance: 217.1
click at [195, 344] on div "C/O Caroline Hames, Conference Office - BAM Conference (Bloomsbury Materials) E…" at bounding box center [461, 274] width 548 height 159
drag, startPoint x: 195, startPoint y: 344, endPoint x: 257, endPoint y: 334, distance: 62.4
copy div "Collection due between 1pm-3pm on Sept 5th"
click at [92, 274] on link "1 Shipments 1" at bounding box center [75, 275] width 149 height 19
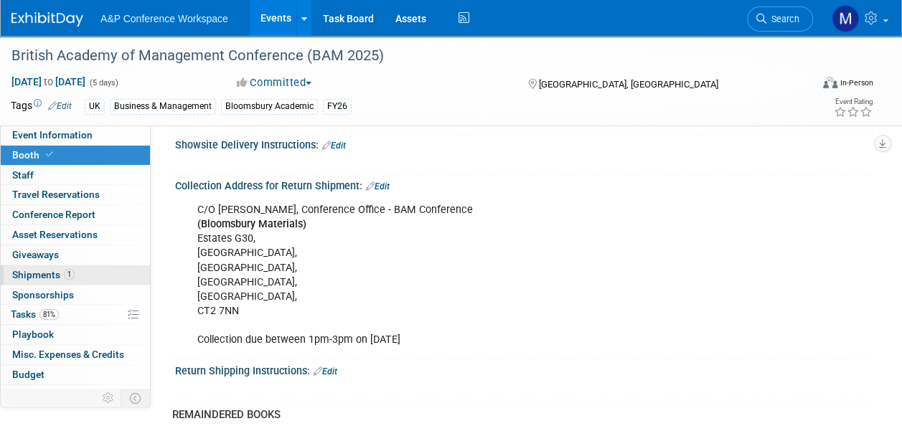
scroll to position [0, 0]
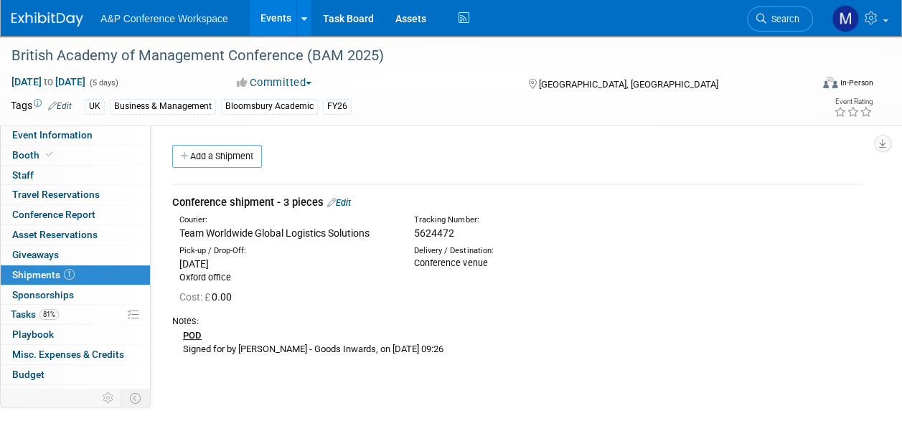
drag, startPoint x: 461, startPoint y: 347, endPoint x: 180, endPoint y: 357, distance: 280.8
click at [180, 357] on div "Notes: POD Signed for by LOIS - Goods Inwards, on August 27th 2025 @ 09:26" at bounding box center [517, 334] width 690 height 52
drag, startPoint x: 180, startPoint y: 357, endPoint x: 193, endPoint y: 349, distance: 15.5
copy div "Signed for by LOIS - Goods Inwards, on August 27th 2025 @ 09:26"
click at [71, 151] on link "Booth" at bounding box center [75, 155] width 149 height 19
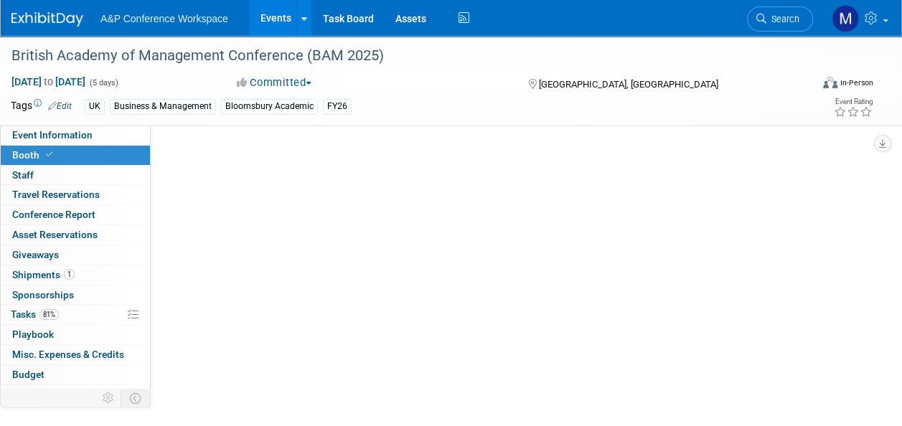
select select "BLRG"
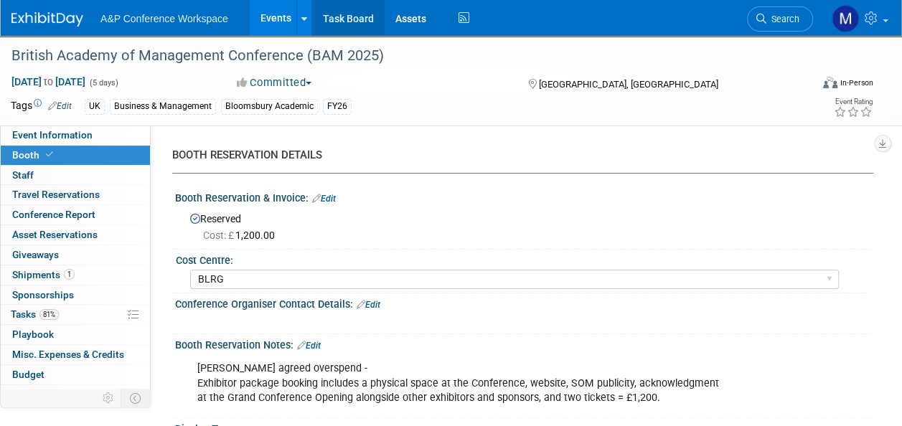
click at [345, 15] on link "Task Board" at bounding box center [348, 18] width 72 height 36
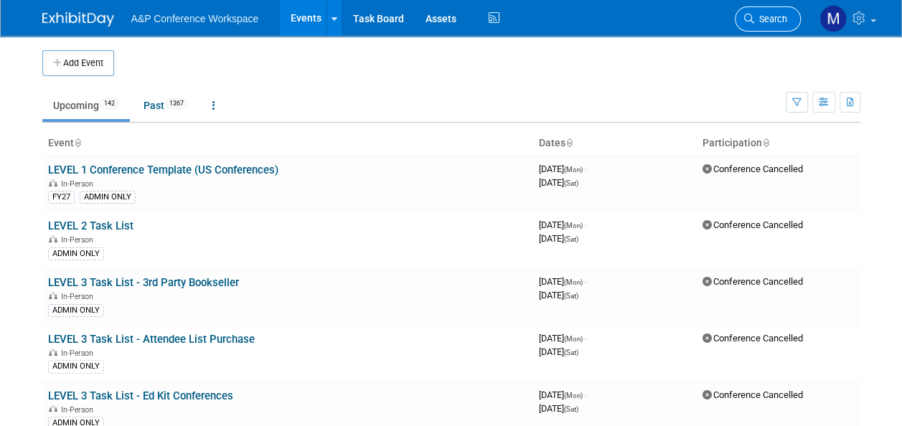
click at [779, 14] on span "Search" at bounding box center [770, 19] width 33 height 11
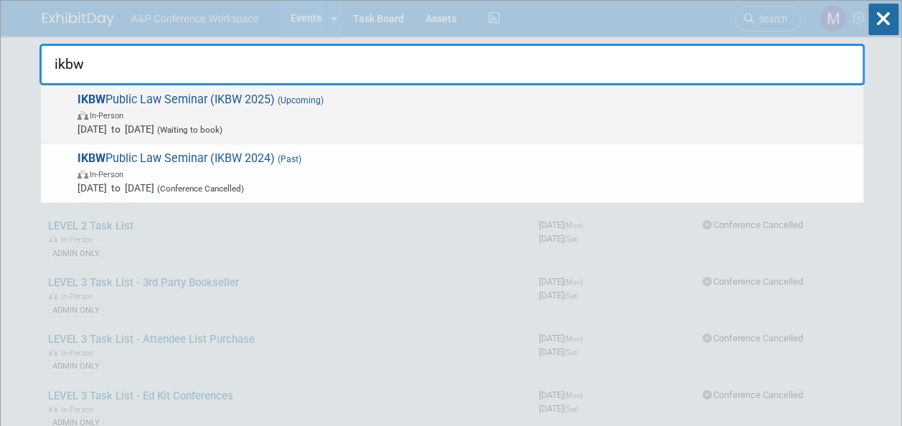
type input "ikbw"
click at [261, 96] on span "IKBW Public Law Seminar (IKBW 2025) (Upcoming) In-Person [DATE] to [DATE] (Wait…" at bounding box center [464, 115] width 783 height 44
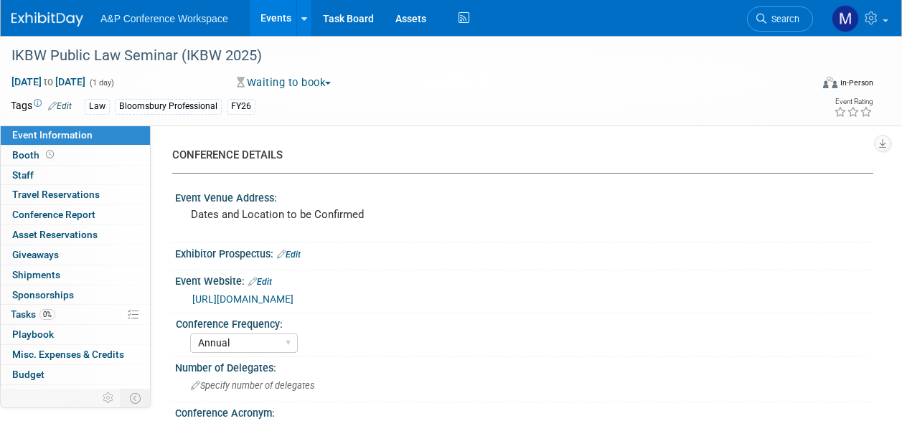
select select "Annual"
select select "Level 3"
select select "Ed Kit"
select select "Law"
select select "Bloomsbury Professional"
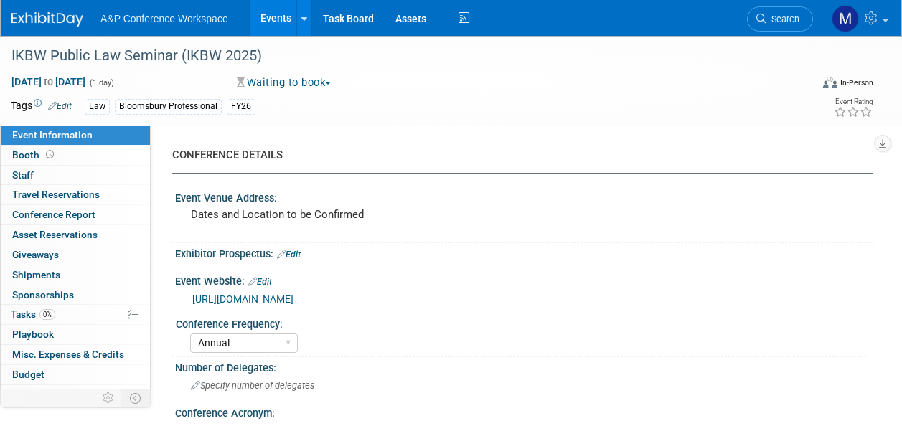
select select "[PERSON_NAME]"
select select "Networking/Commissioning"
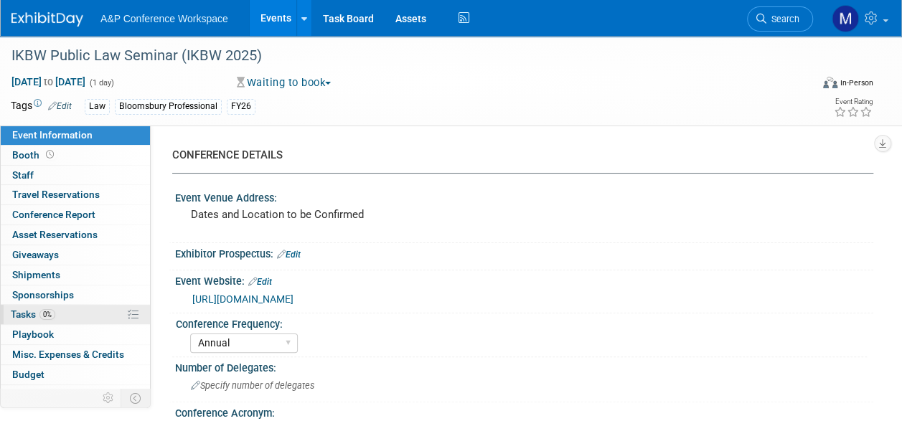
click at [29, 310] on span "Tasks 0%" at bounding box center [33, 314] width 44 height 11
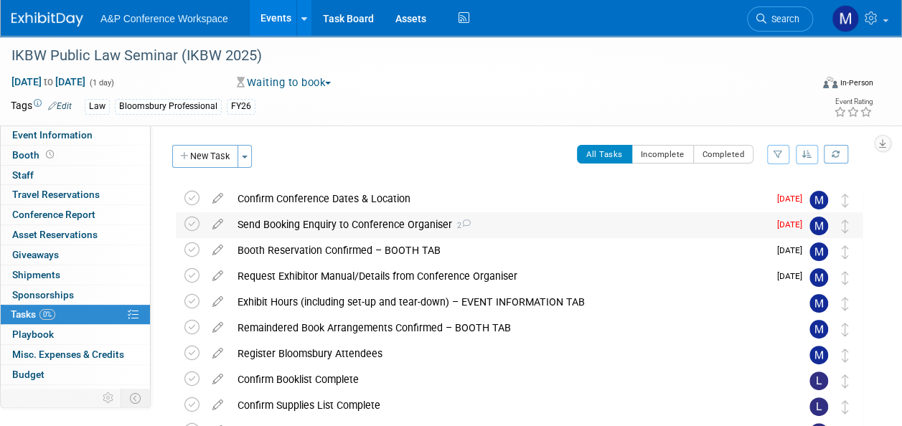
click at [262, 230] on div "Send Booking Enquiry to Conference Organiser 2" at bounding box center [499, 224] width 538 height 24
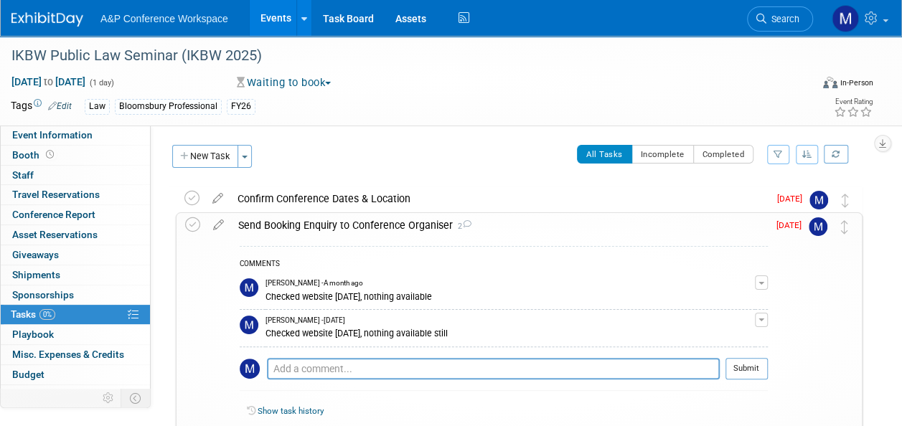
click at [264, 225] on div "Send Booking Enquiry to Conference Organiser 2" at bounding box center [499, 225] width 537 height 24
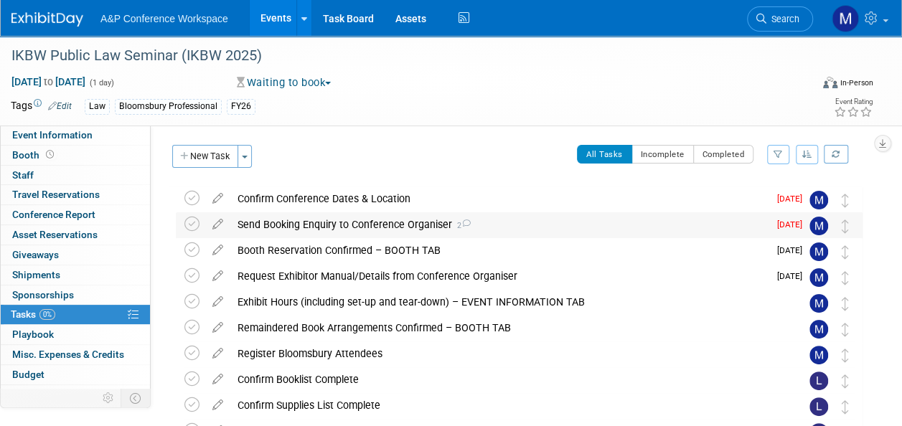
click at [256, 225] on div "Send Booking Enquiry to Conference Organiser 2" at bounding box center [499, 224] width 538 height 24
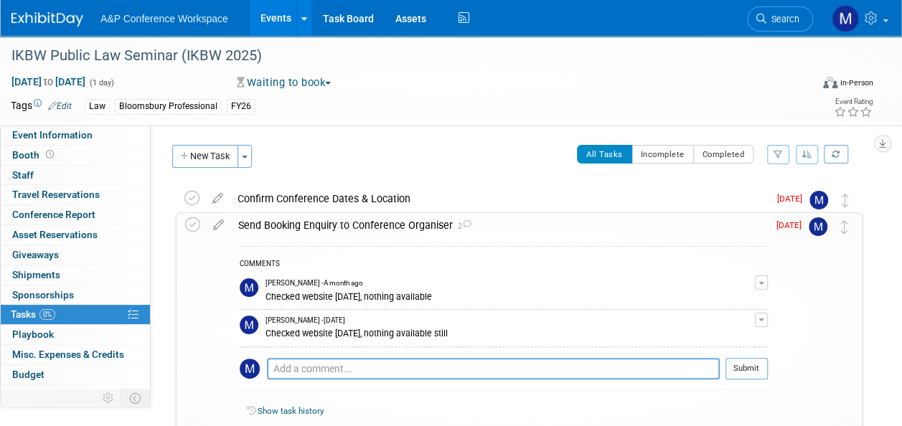
click at [256, 225] on div "Send Booking Enquiry to Conference Organiser 2" at bounding box center [499, 225] width 537 height 24
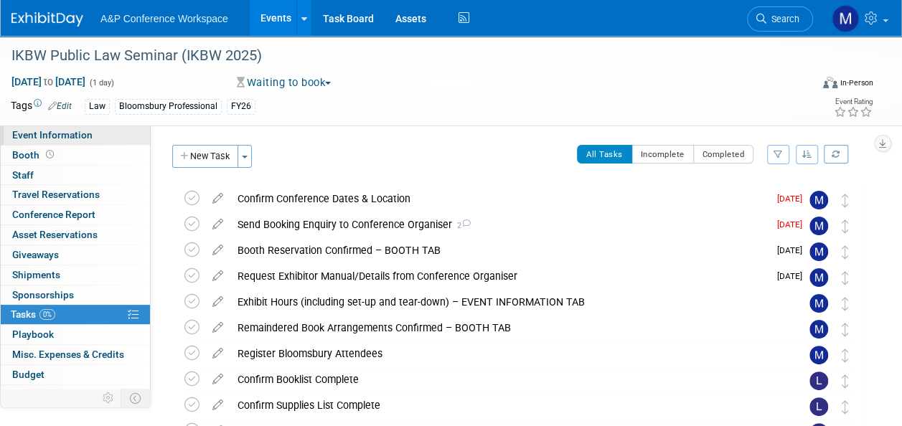
click at [71, 140] on span "Event Information" at bounding box center [52, 134] width 80 height 11
select select "Annual"
select select "Level 3"
select select "Ed Kit"
select select "Law"
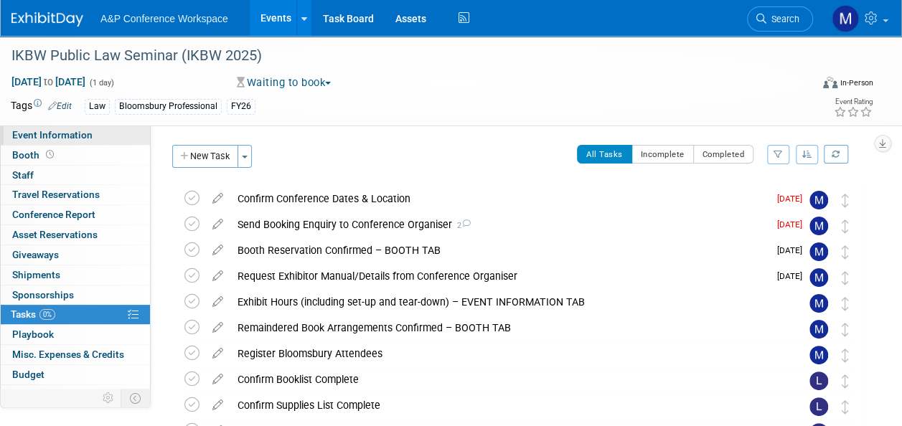
select select "Bloomsbury Professional"
select select "[PERSON_NAME]"
select select "Networking/Commissioning"
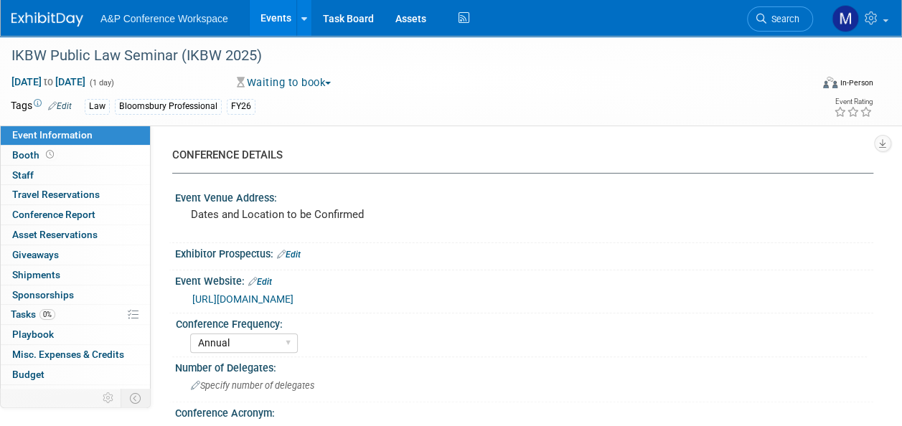
click at [291, 303] on link "https://www.1kbw.co.uk/our-thinking/conferences/" at bounding box center [242, 299] width 101 height 11
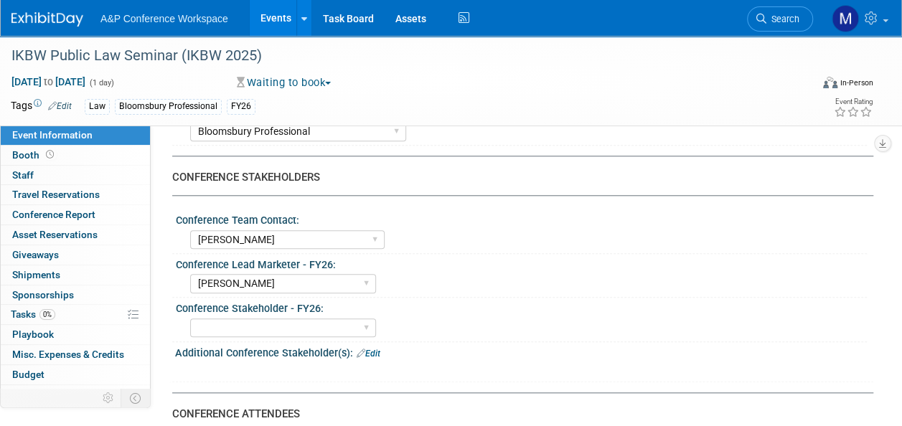
scroll to position [646, 0]
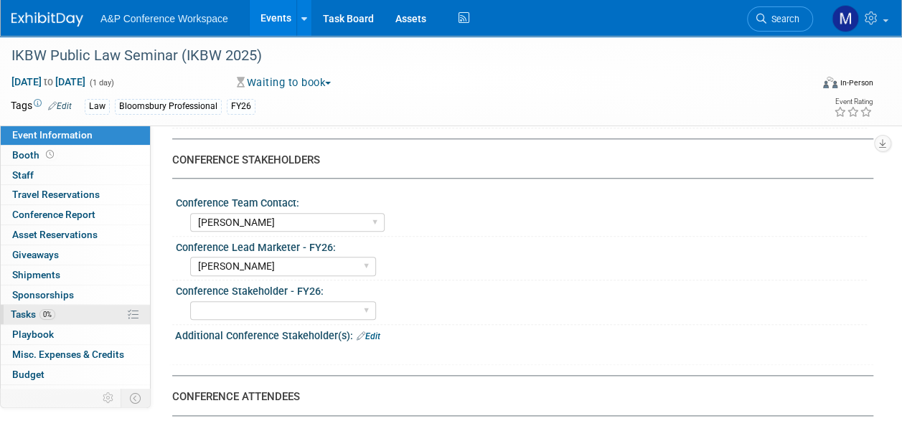
click at [95, 309] on link "0% Tasks 0%" at bounding box center [75, 314] width 149 height 19
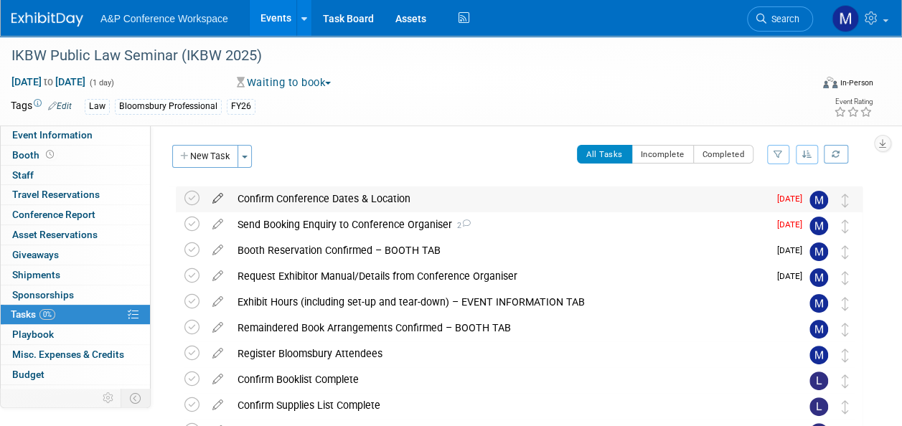
click at [219, 195] on icon at bounding box center [217, 196] width 25 height 18
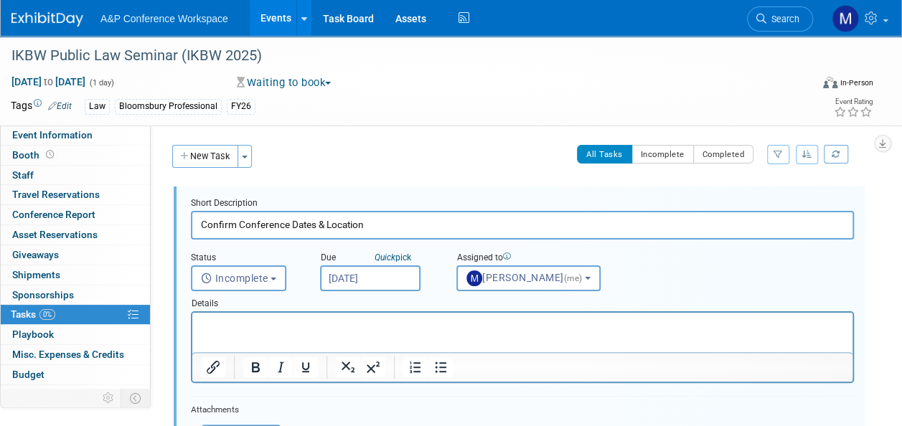
click at [360, 270] on input "Aug 28, 2025" at bounding box center [370, 279] width 100 height 26
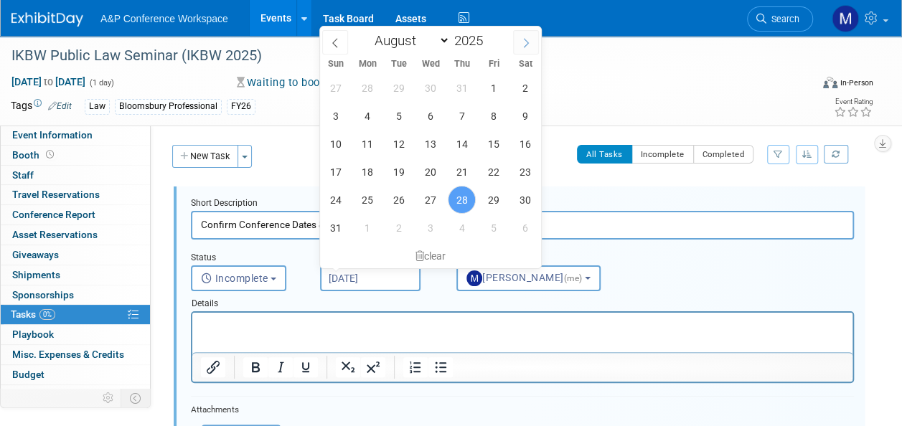
click at [525, 46] on icon at bounding box center [526, 43] width 10 height 10
select select "8"
click at [465, 118] on span "11" at bounding box center [462, 116] width 28 height 28
type input "[DATE]"
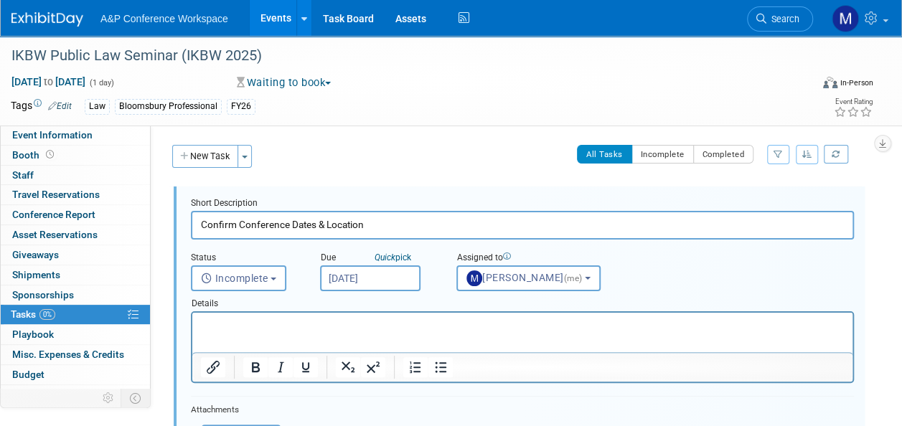
click at [402, 319] on p "Rich Text Area. Press ALT-0 for help." at bounding box center [523, 326] width 644 height 14
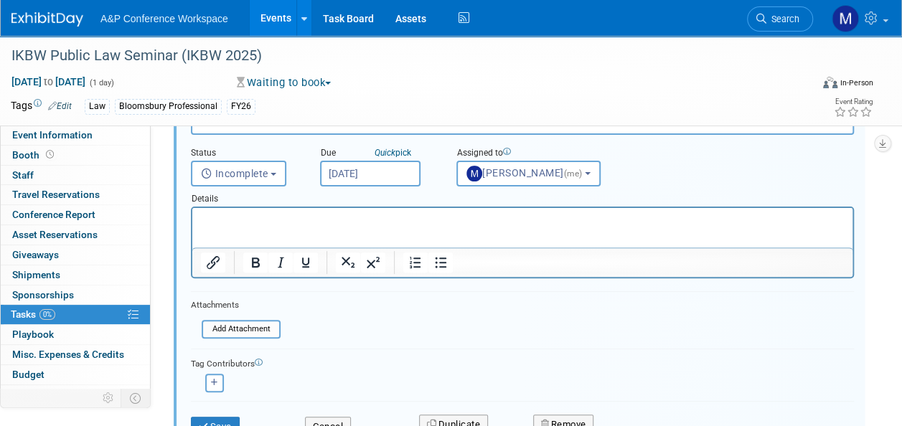
scroll to position [215, 0]
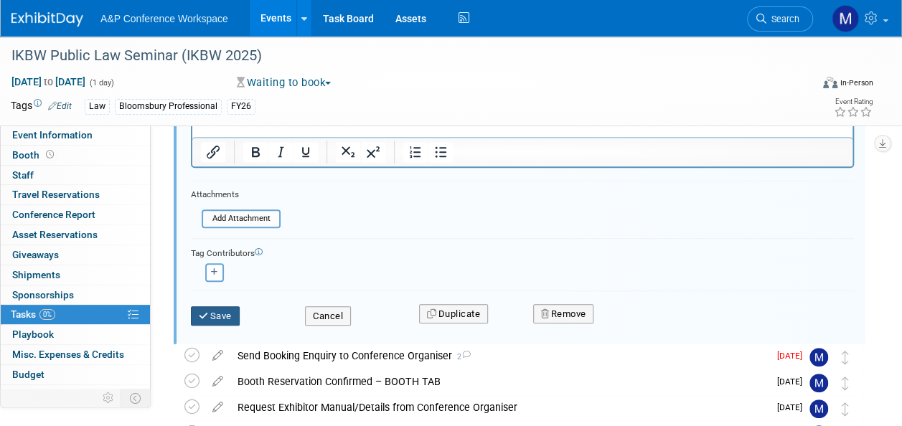
click at [217, 320] on button "Save" at bounding box center [215, 316] width 49 height 20
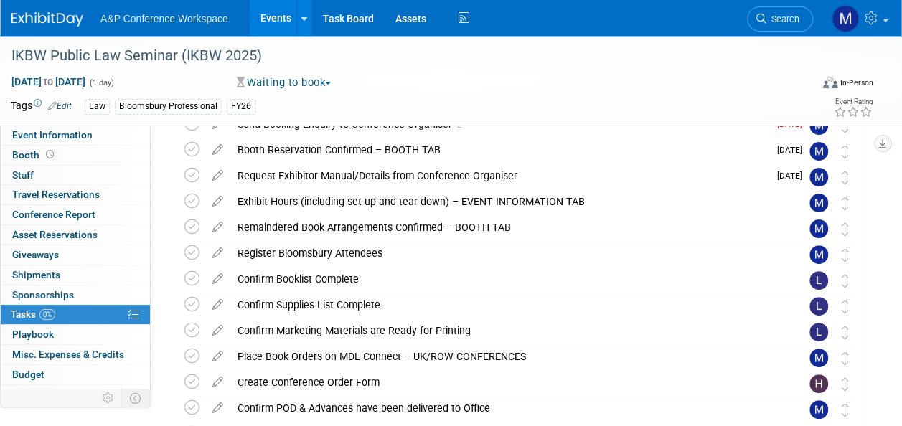
scroll to position [0, 0]
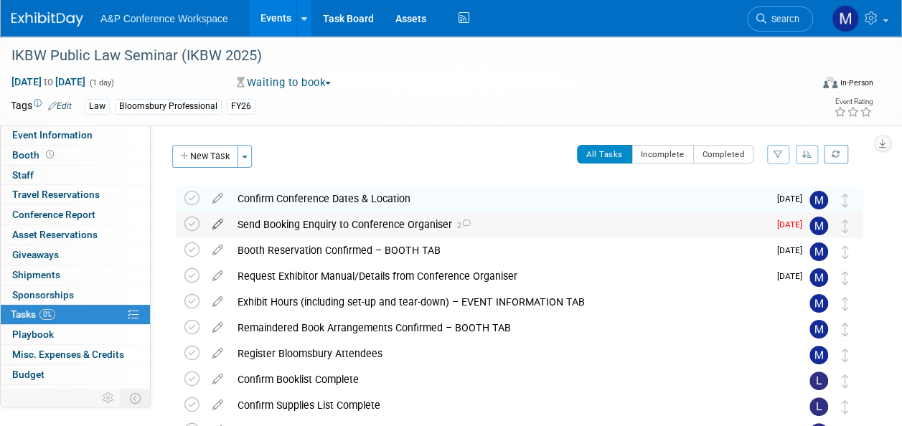
click at [217, 226] on icon at bounding box center [217, 221] width 25 height 18
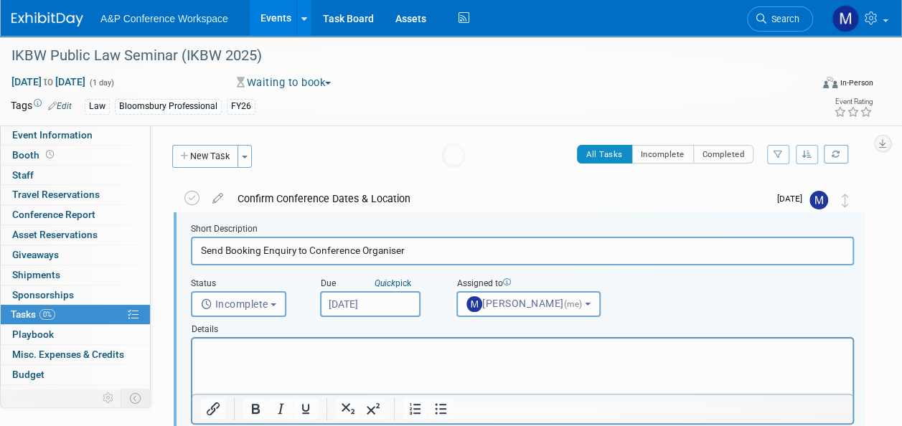
scroll to position [1, 0]
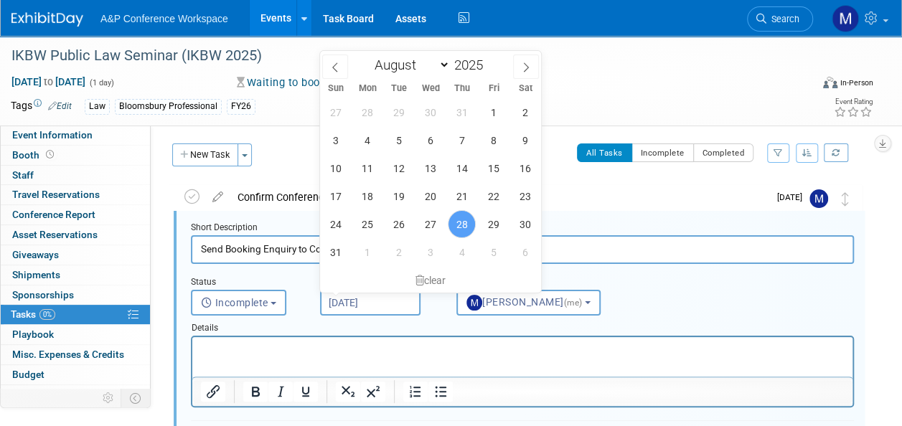
click at [353, 296] on input "Aug 28, 2025" at bounding box center [370, 303] width 100 height 26
click at [527, 66] on icon at bounding box center [526, 67] width 10 height 10
select select "8"
click at [463, 141] on span "11" at bounding box center [462, 140] width 28 height 28
type input "[DATE]"
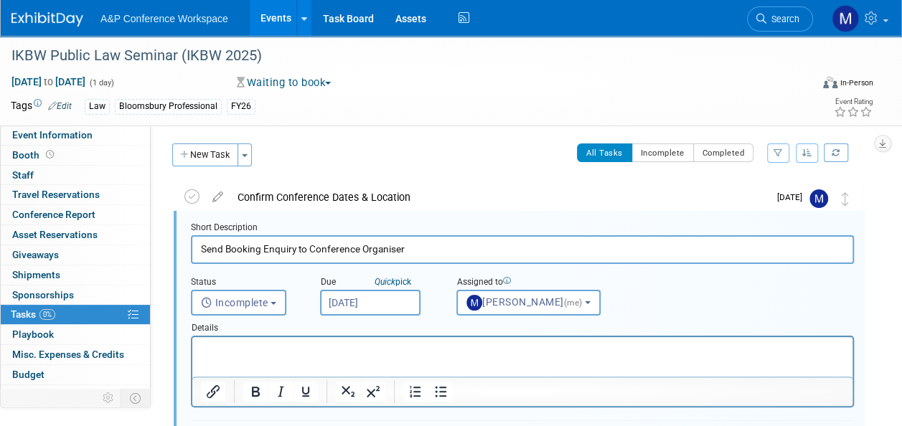
click at [393, 347] on p "Rich Text Area. Press ALT-0 for help." at bounding box center [523, 350] width 644 height 14
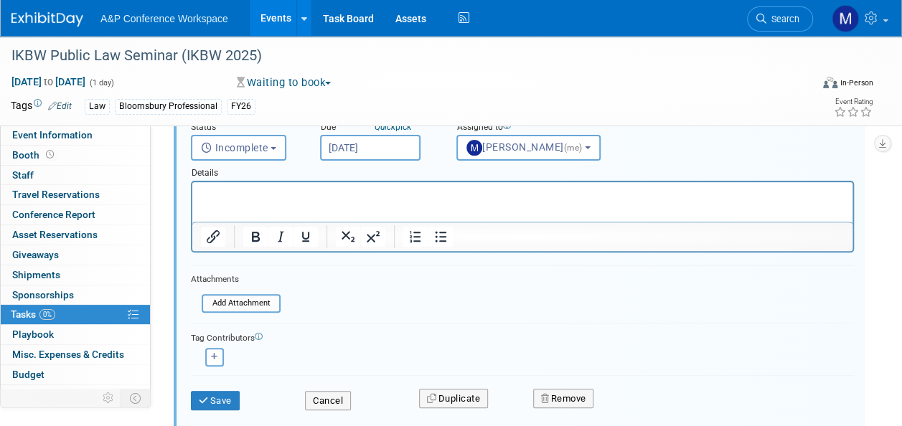
scroll to position [217, 0]
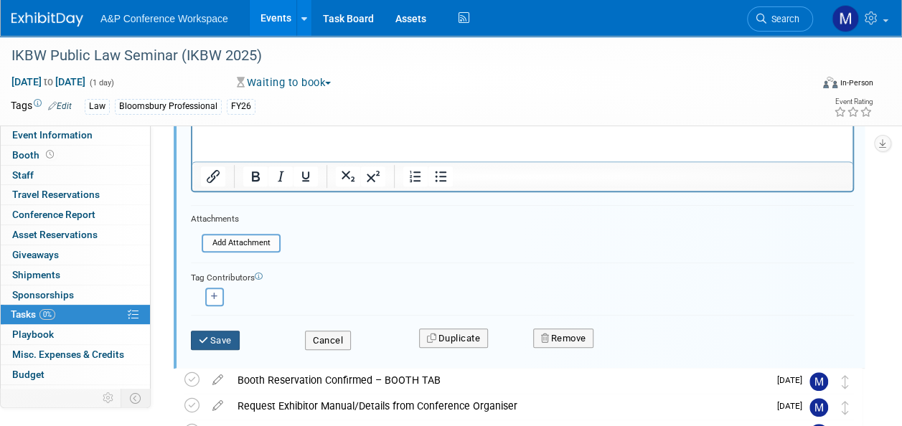
click at [239, 337] on button "Save" at bounding box center [215, 341] width 49 height 20
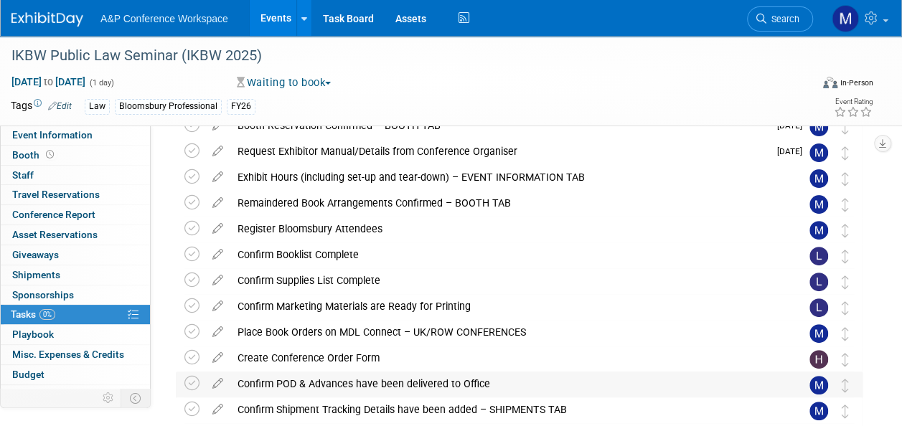
scroll to position [73, 0]
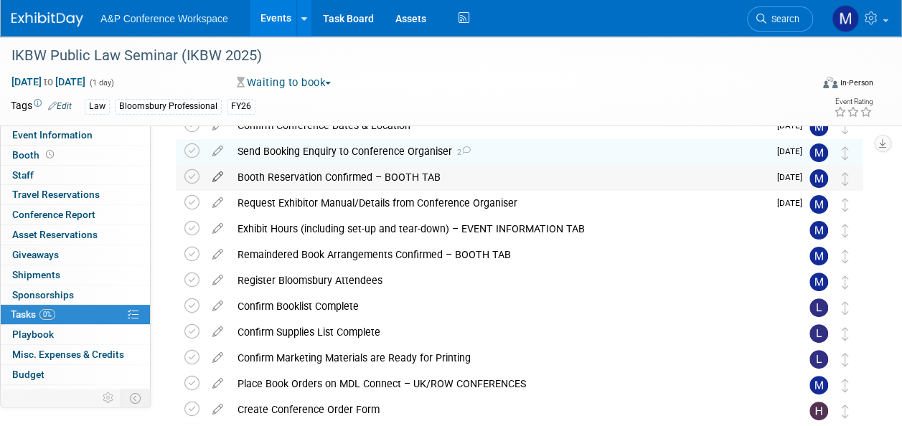
click at [217, 173] on icon at bounding box center [217, 174] width 25 height 18
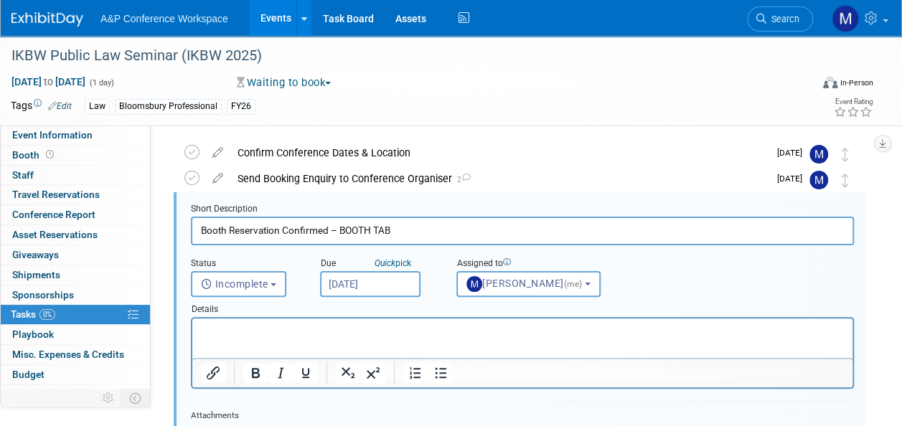
scroll to position [27, 0]
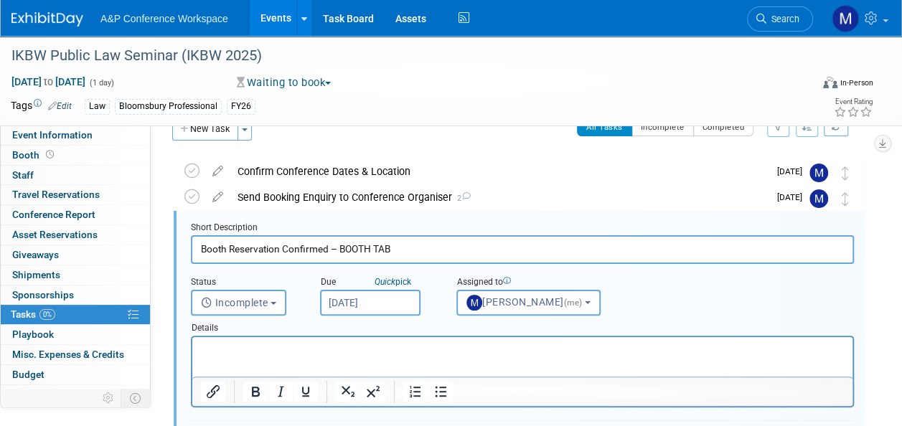
click at [345, 293] on input "Sep 4, 2025" at bounding box center [370, 303] width 100 height 26
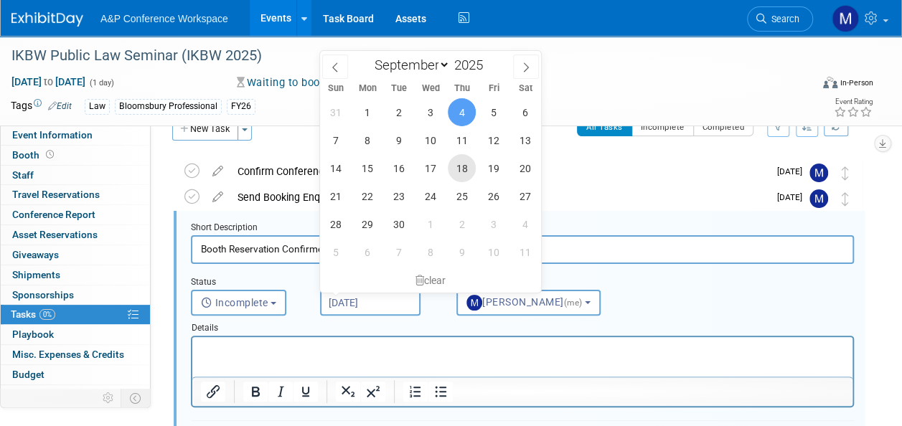
click at [461, 165] on span "18" at bounding box center [462, 168] width 28 height 28
type input "Sep 18, 2025"
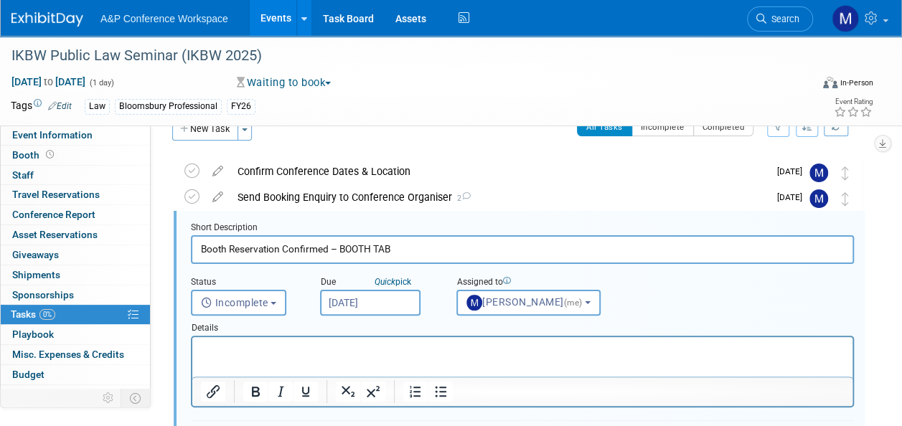
click at [359, 357] on html at bounding box center [522, 346] width 660 height 19
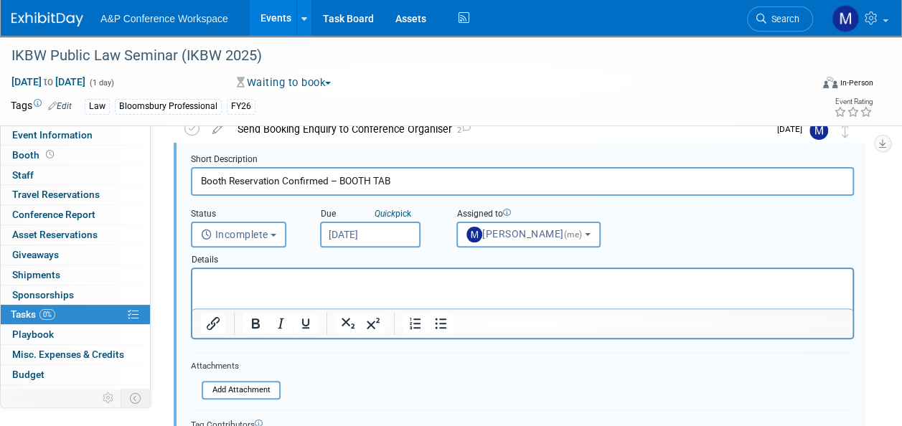
scroll to position [171, 0]
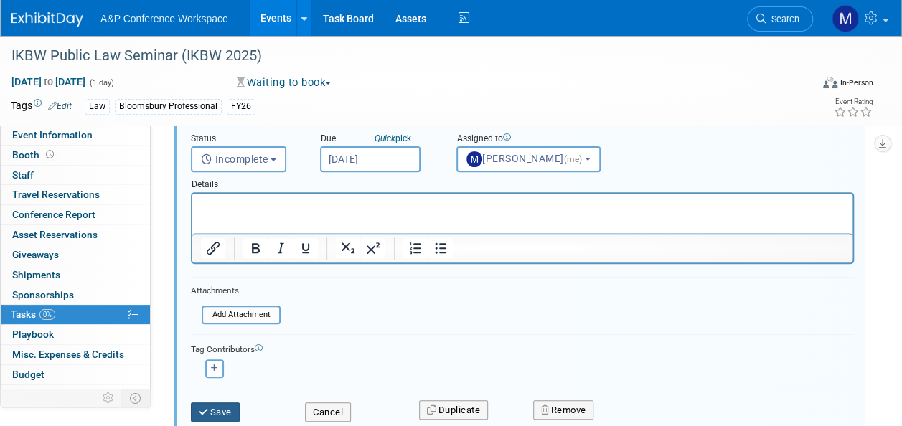
click at [229, 413] on button "Save" at bounding box center [215, 413] width 49 height 20
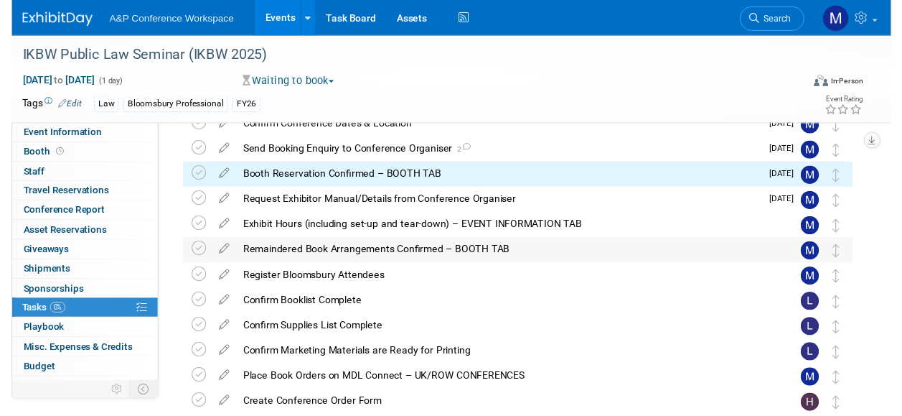
scroll to position [0, 0]
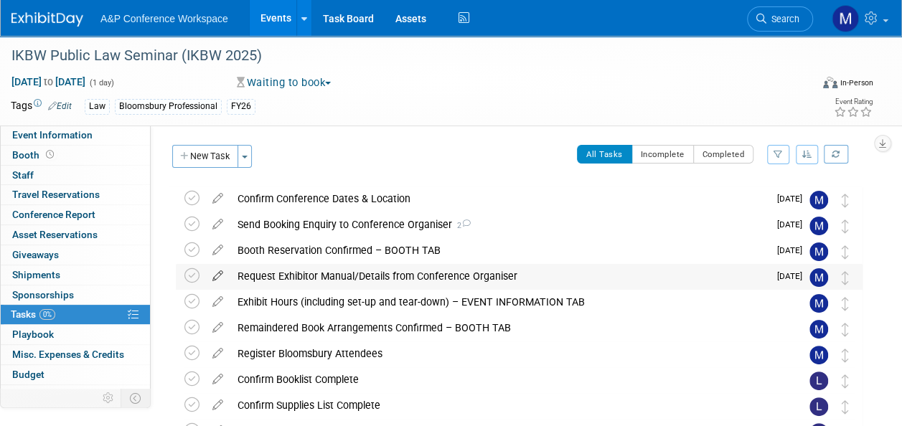
click at [221, 276] on icon at bounding box center [217, 273] width 25 height 18
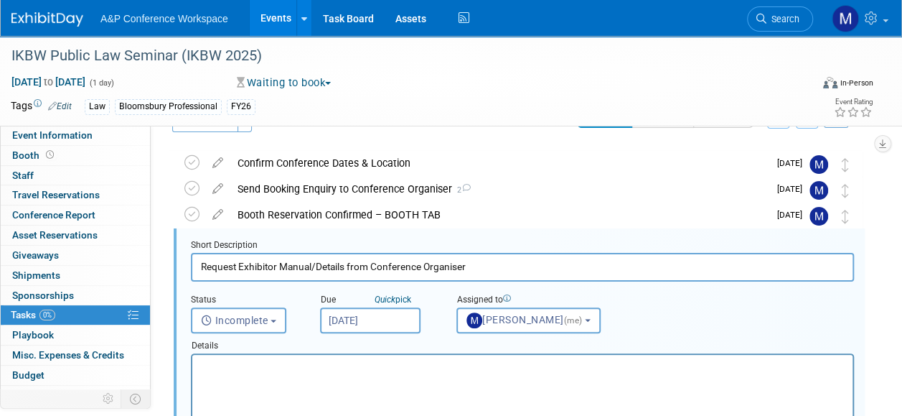
scroll to position [53, 0]
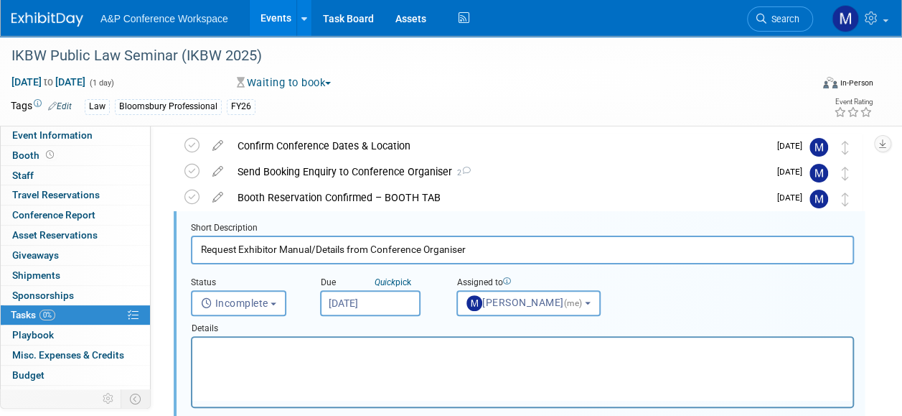
click at [356, 309] on input "Sep 4, 2025" at bounding box center [370, 303] width 100 height 26
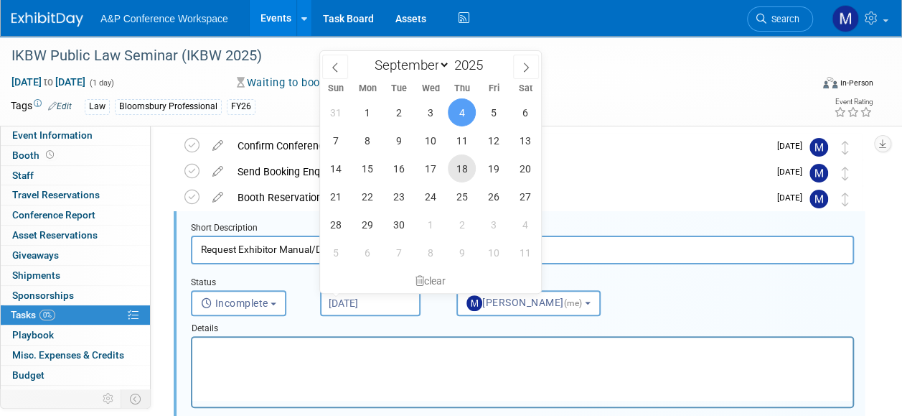
click at [468, 170] on span "18" at bounding box center [462, 168] width 28 height 28
type input "Sep 18, 2025"
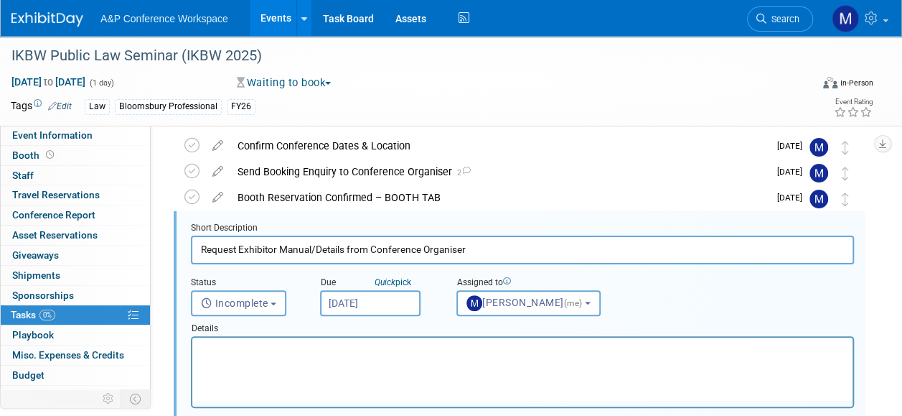
click at [387, 357] on html at bounding box center [522, 346] width 660 height 19
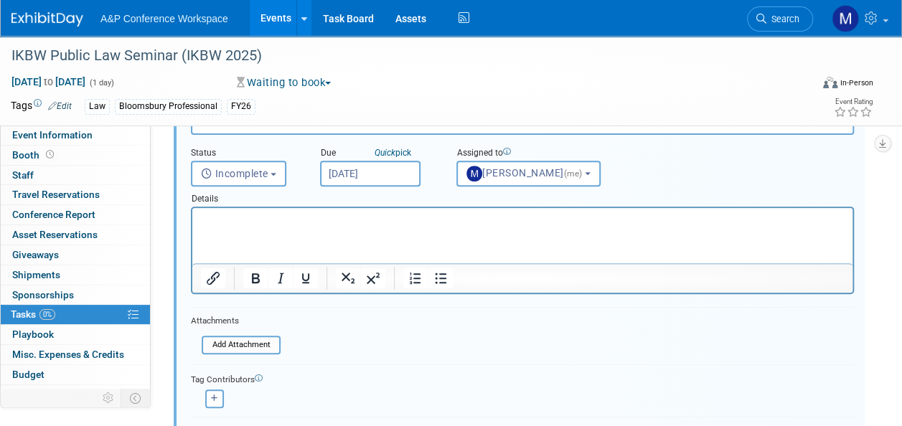
scroll to position [268, 0]
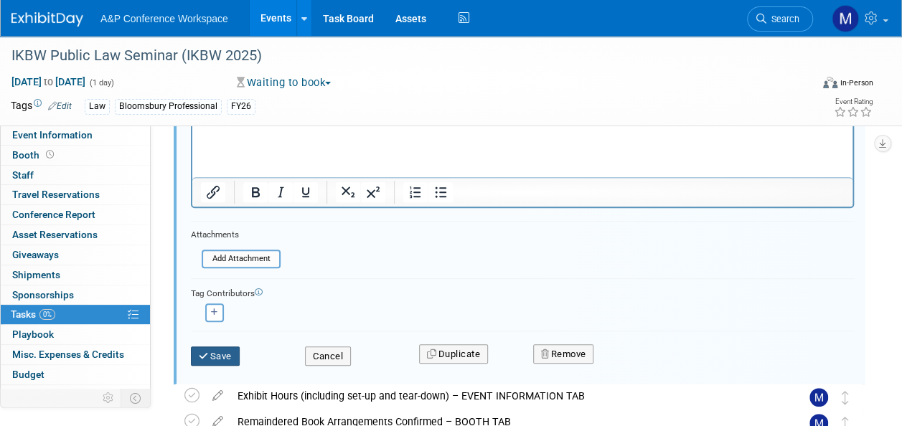
click at [234, 355] on button "Save" at bounding box center [215, 357] width 49 height 20
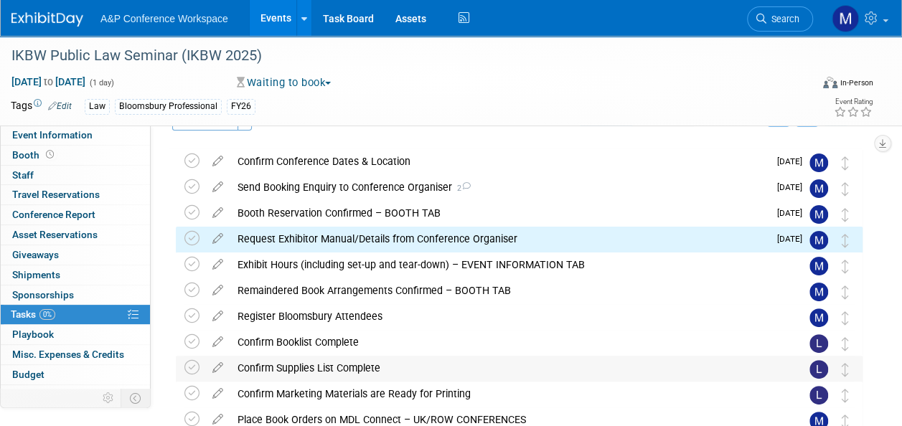
scroll to position [0, 0]
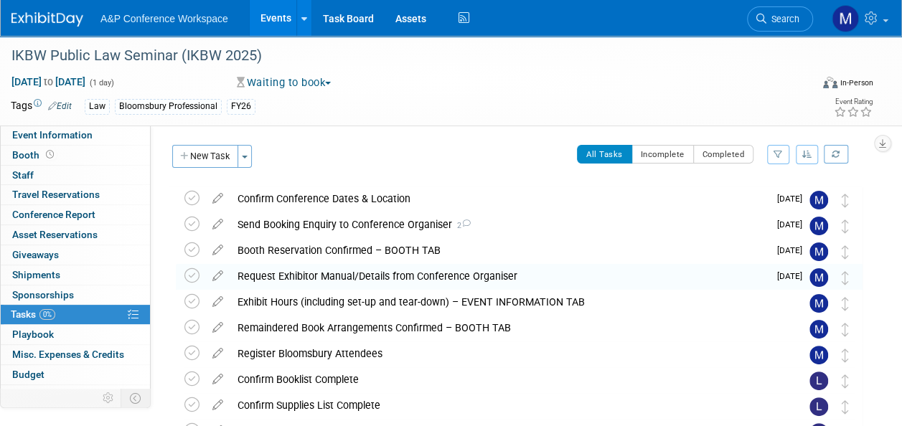
click at [438, 220] on div "Send Booking Enquiry to Conference Organiser 2" at bounding box center [499, 224] width 538 height 24
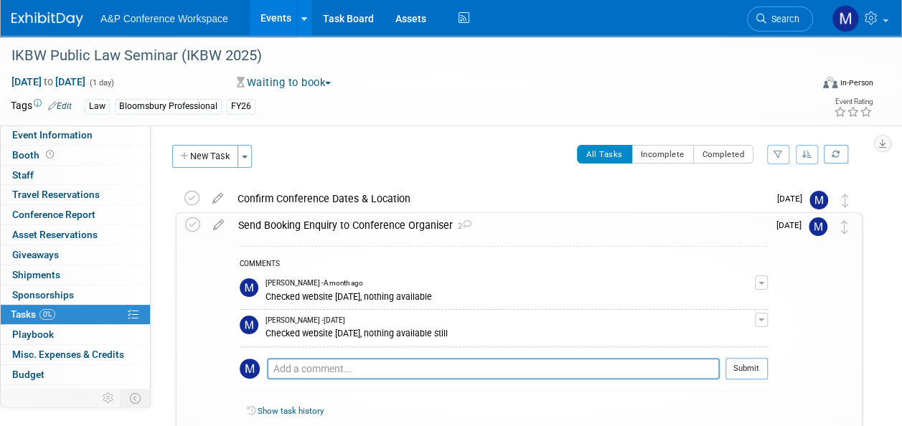
drag, startPoint x: 500, startPoint y: 328, endPoint x: 267, endPoint y: 336, distance: 232.7
click at [267, 336] on div "Checked website 14th August 2025, nothing available still" at bounding box center [510, 333] width 489 height 14
drag, startPoint x: 267, startPoint y: 336, endPoint x: 278, endPoint y: 332, distance: 12.0
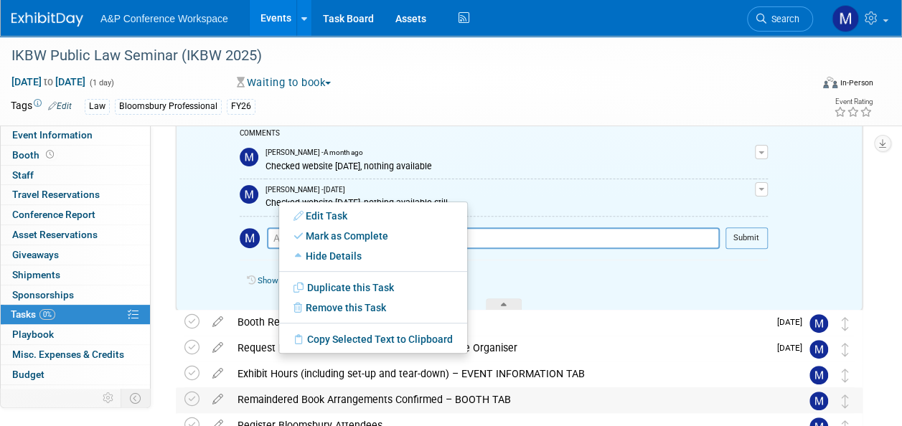
scroll to position [144, 0]
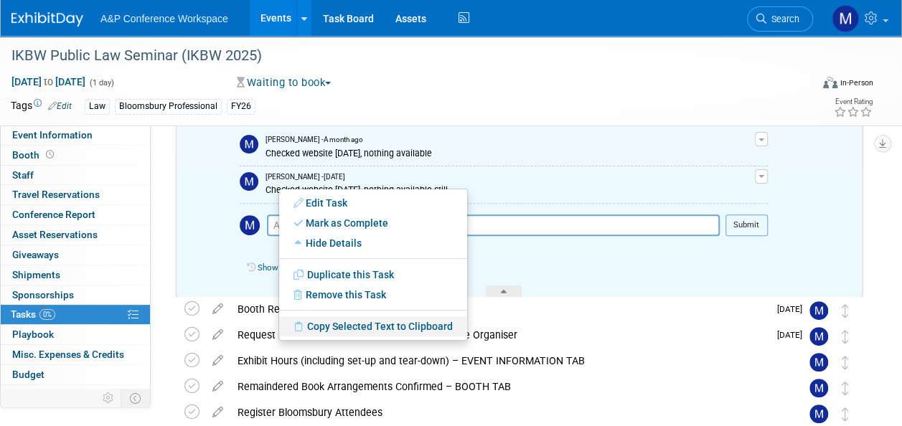
click at [354, 327] on link "Copy Selected Text to Clipboard" at bounding box center [373, 327] width 188 height 20
copy div "Checked website 14th August 2025, nothing available still"
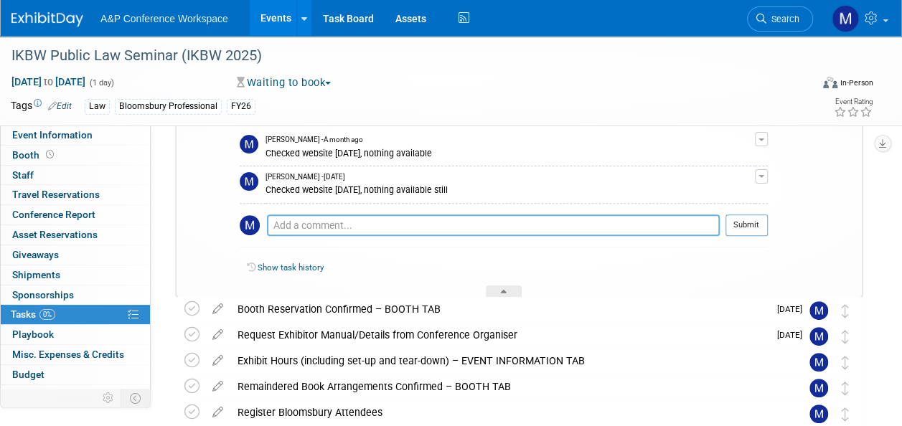
click at [304, 225] on textarea at bounding box center [493, 226] width 453 height 22
paste textarea "Checked website 14th August 2025, nothing available still"
click at [362, 225] on textarea "Checked website 14th August 2025, nothing available still" at bounding box center [493, 226] width 453 height 22
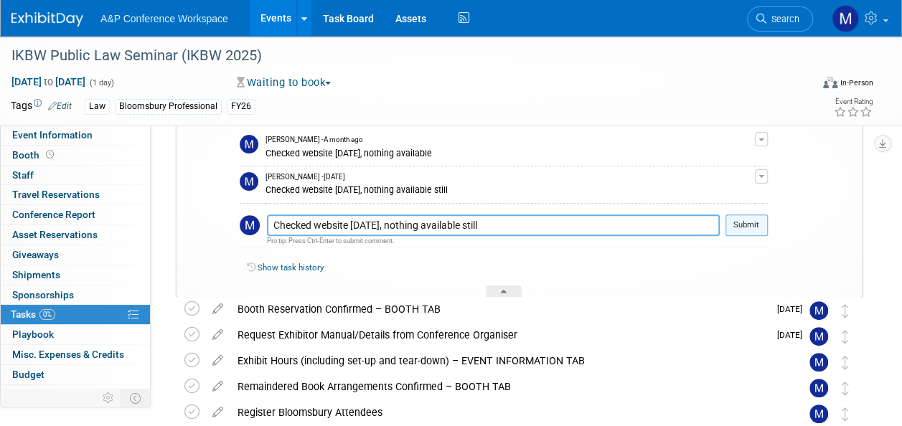
type textarea "Checked website 28th August 2025, nothing available still"
click at [738, 226] on button "Submit" at bounding box center [747, 226] width 42 height 22
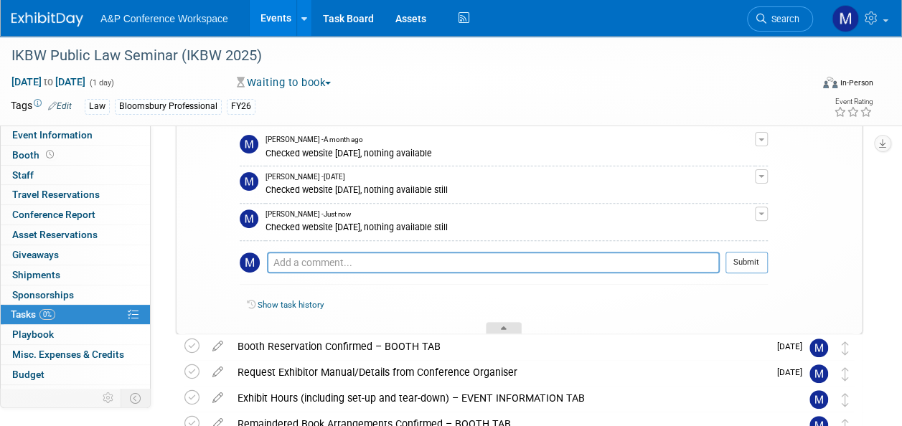
click at [504, 329] on icon at bounding box center [504, 331] width 6 height 9
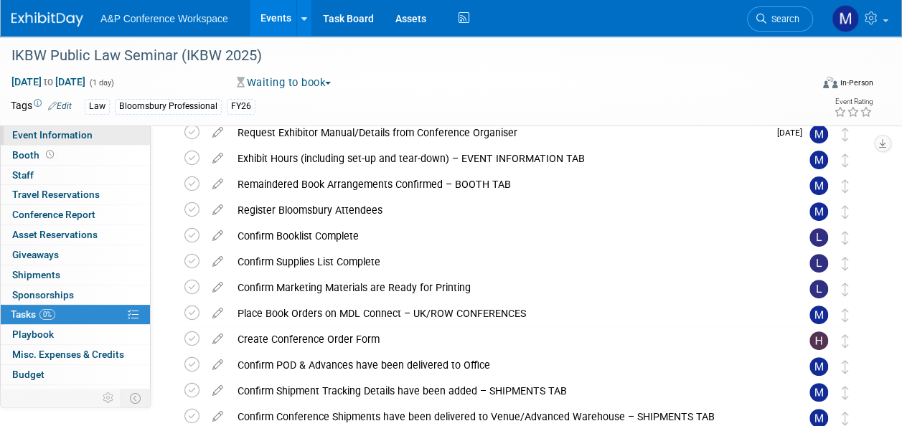
click at [100, 140] on link "Event Information" at bounding box center [75, 135] width 149 height 19
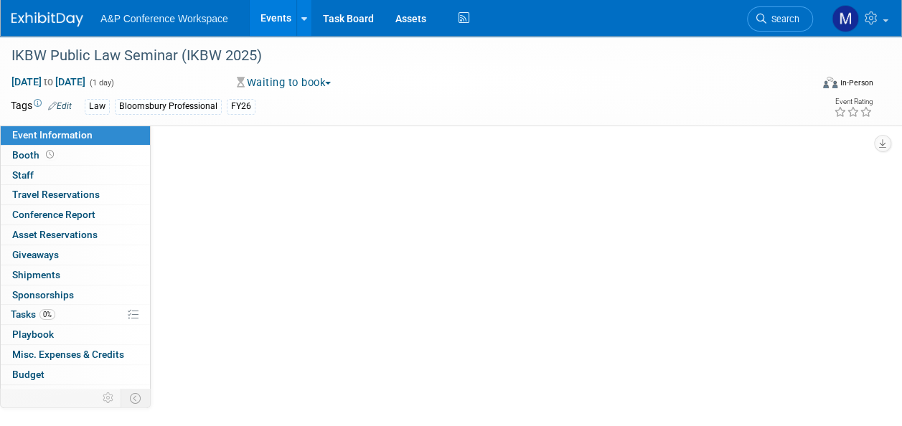
scroll to position [0, 0]
select select "Annual"
select select "Level 3"
select select "Ed Kit"
select select "Law"
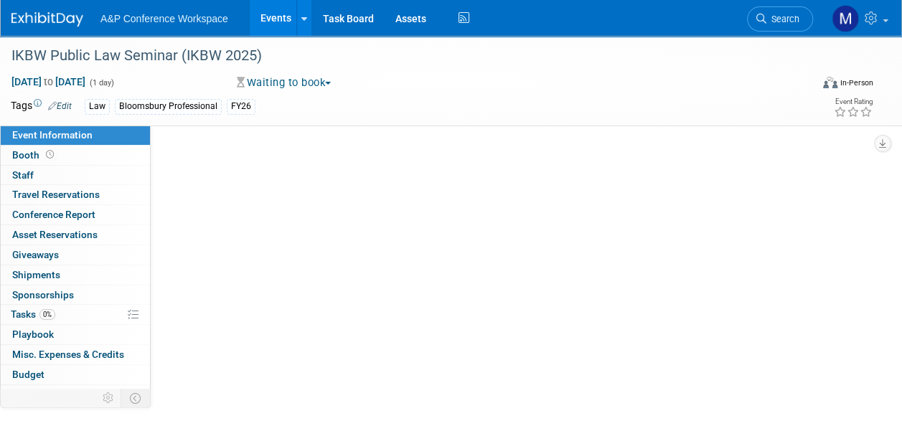
select select "Bloomsbury Professional"
select select "[PERSON_NAME]"
select select "Networking/Commissioning"
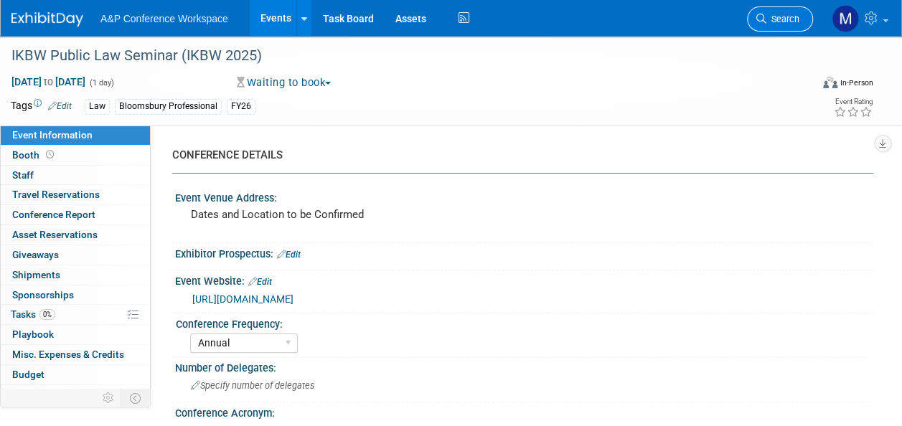
click at [785, 20] on span "Search" at bounding box center [783, 19] width 33 height 11
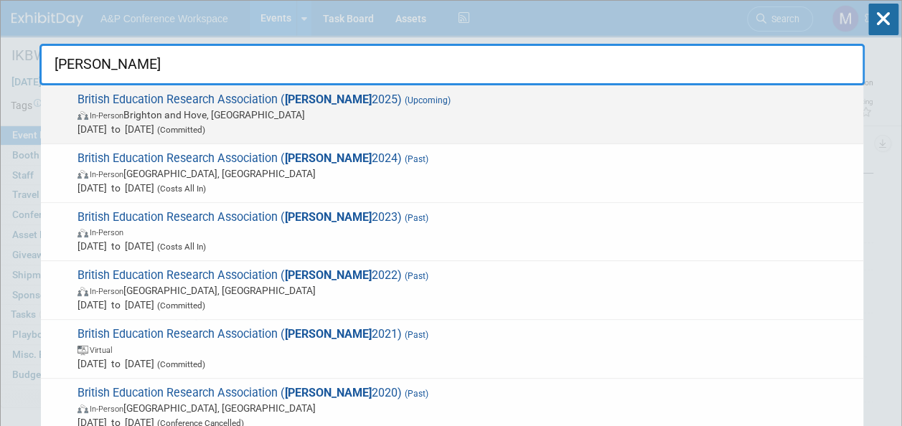
type input "bera"
click at [290, 106] on span "British Education Research Association ( BERA 2025) (Upcoming) In-Person Bright…" at bounding box center [464, 115] width 783 height 44
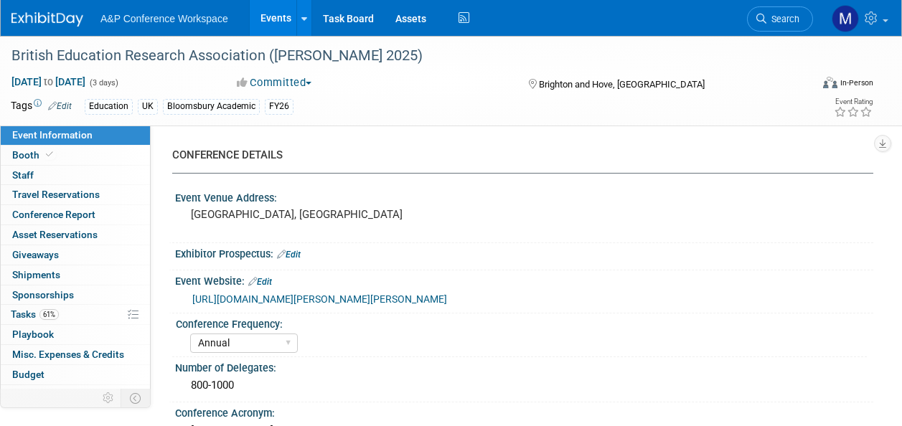
select select "Annual"
select select "Level 2"
select select "In-Person Booth"
select select "Education"
select select "Bloomsbury Academic"
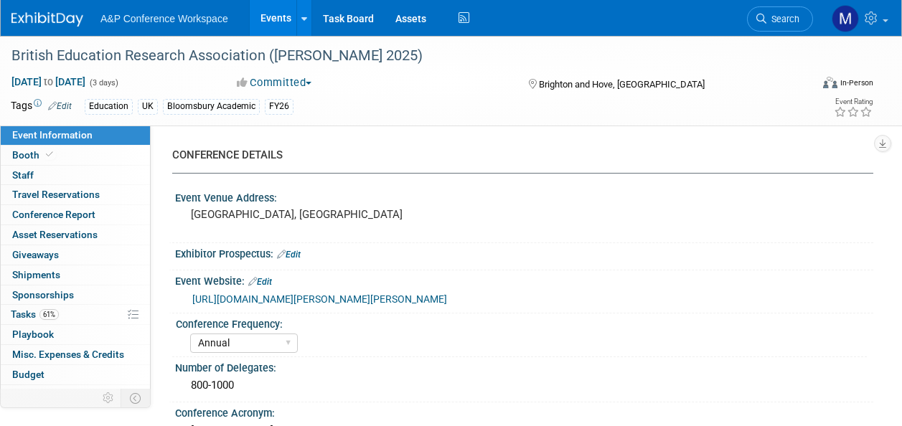
select select "[PERSON_NAME]"
select select "Networking/Commissioning"
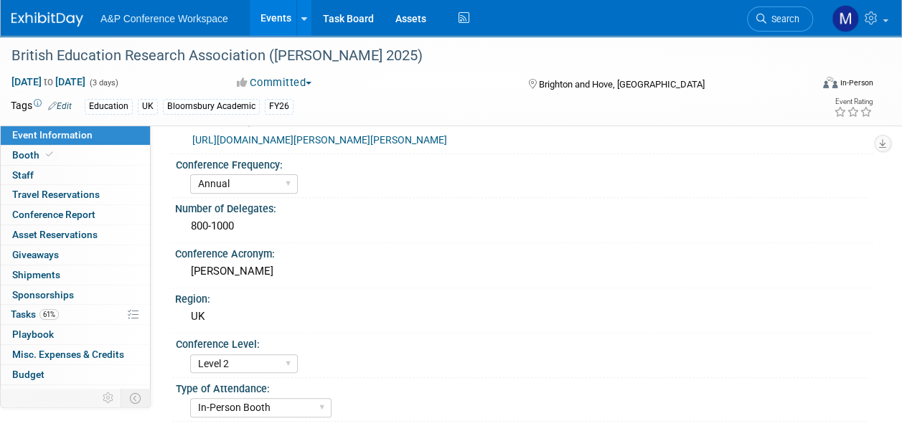
scroll to position [359, 0]
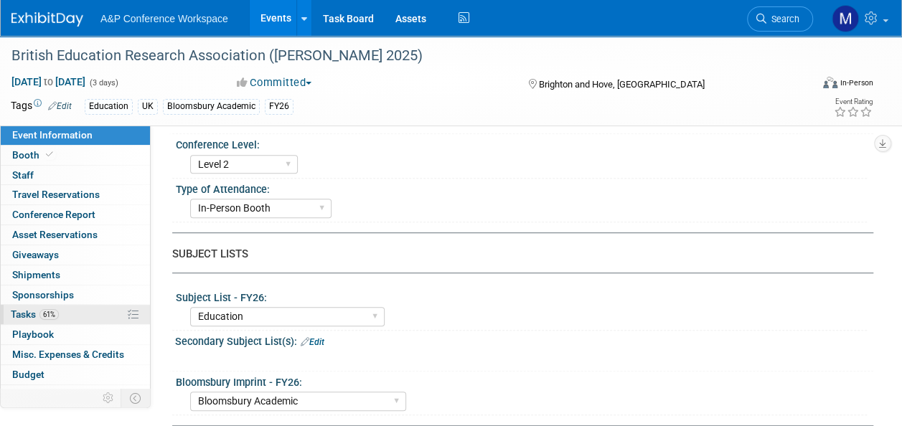
click at [88, 316] on link "61% Tasks 61%" at bounding box center [75, 314] width 149 height 19
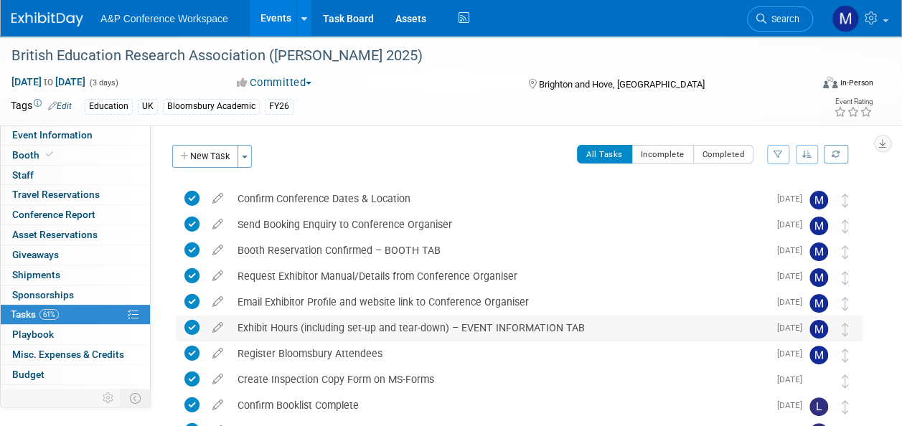
scroll to position [287, 0]
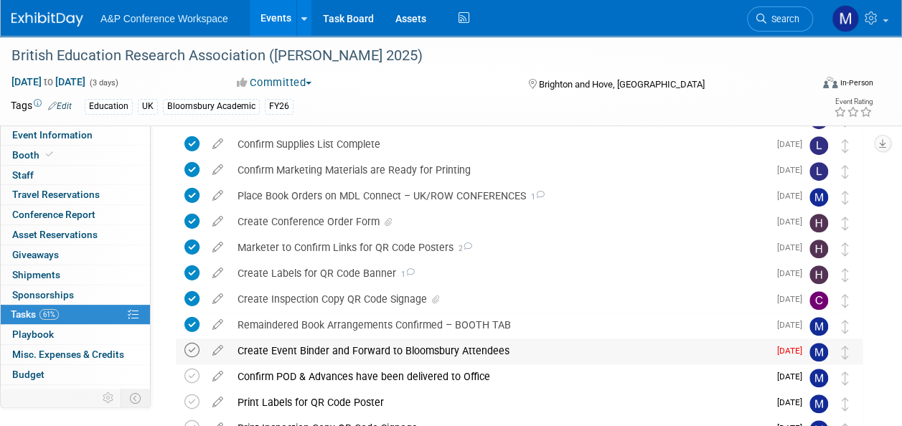
click at [192, 349] on icon at bounding box center [191, 350] width 15 height 15
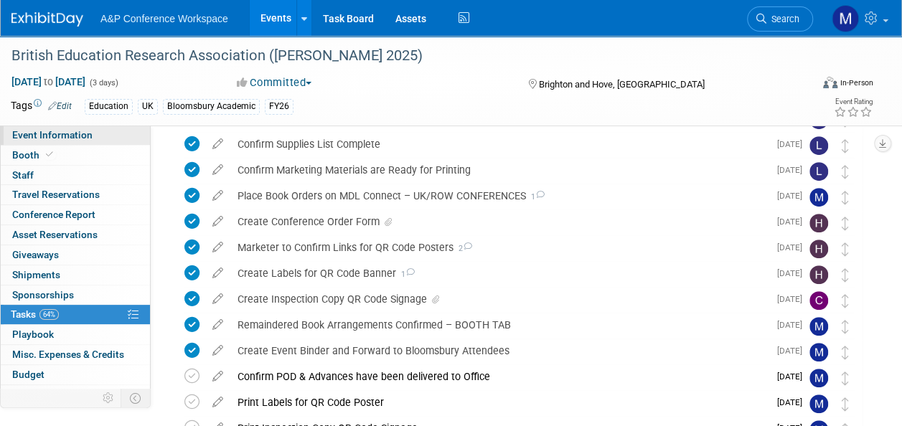
click at [88, 134] on span "Event Information" at bounding box center [52, 134] width 80 height 11
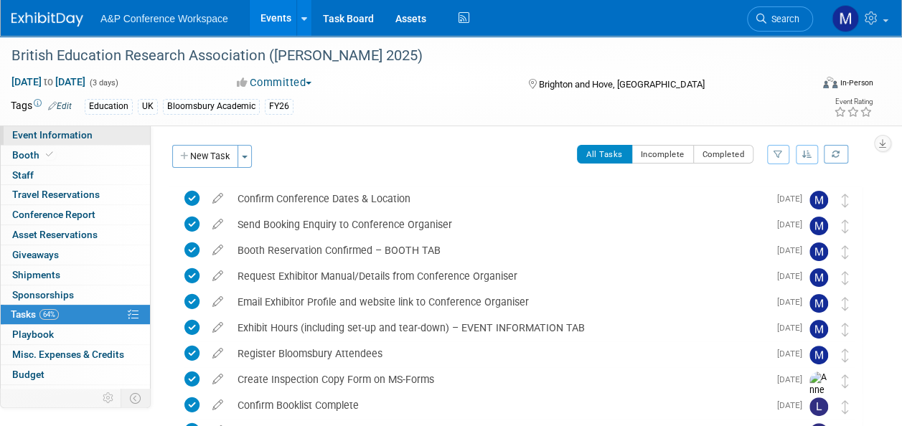
select select "Annual"
select select "Level 2"
select select "In-Person Booth"
select select "Education"
select select "Bloomsbury Academic"
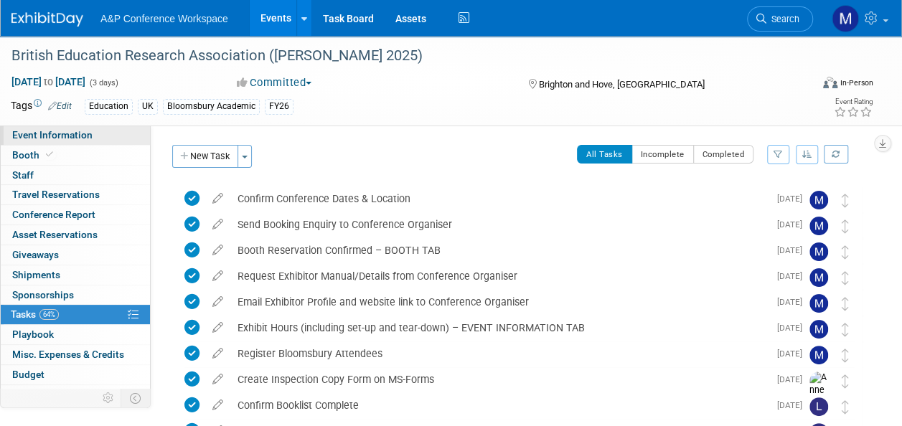
select select "[PERSON_NAME]"
select select "Networking/Commissioning"
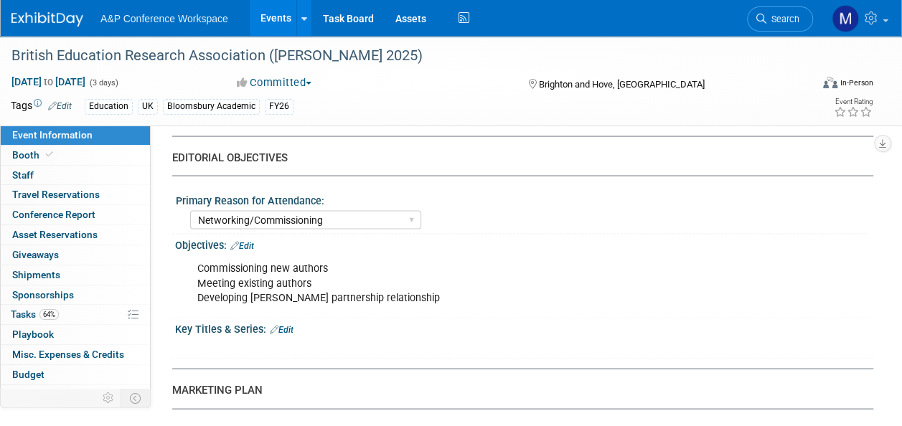
scroll to position [1409, 0]
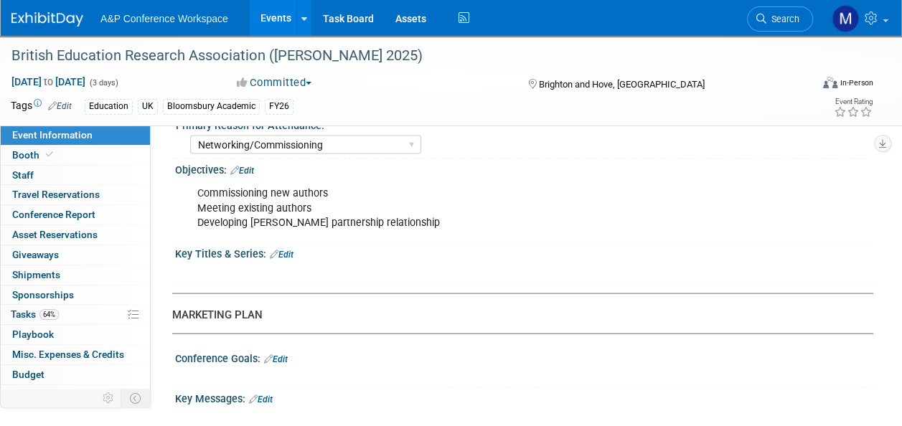
drag, startPoint x: 175, startPoint y: 250, endPoint x: 482, endPoint y: 135, distance: 328.0
